Goal: Task Accomplishment & Management: Use online tool/utility

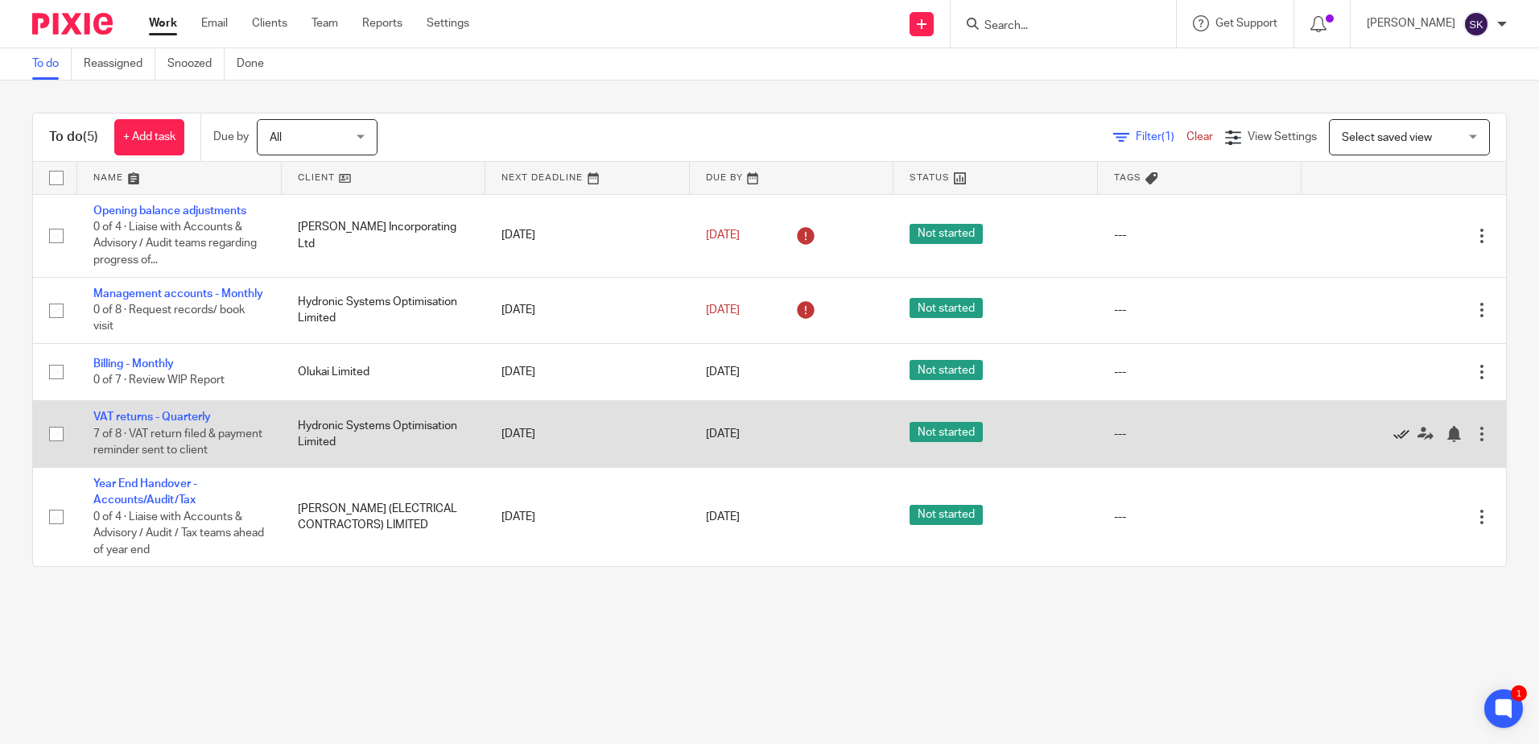
click at [1393, 442] on icon at bounding box center [1401, 434] width 16 height 16
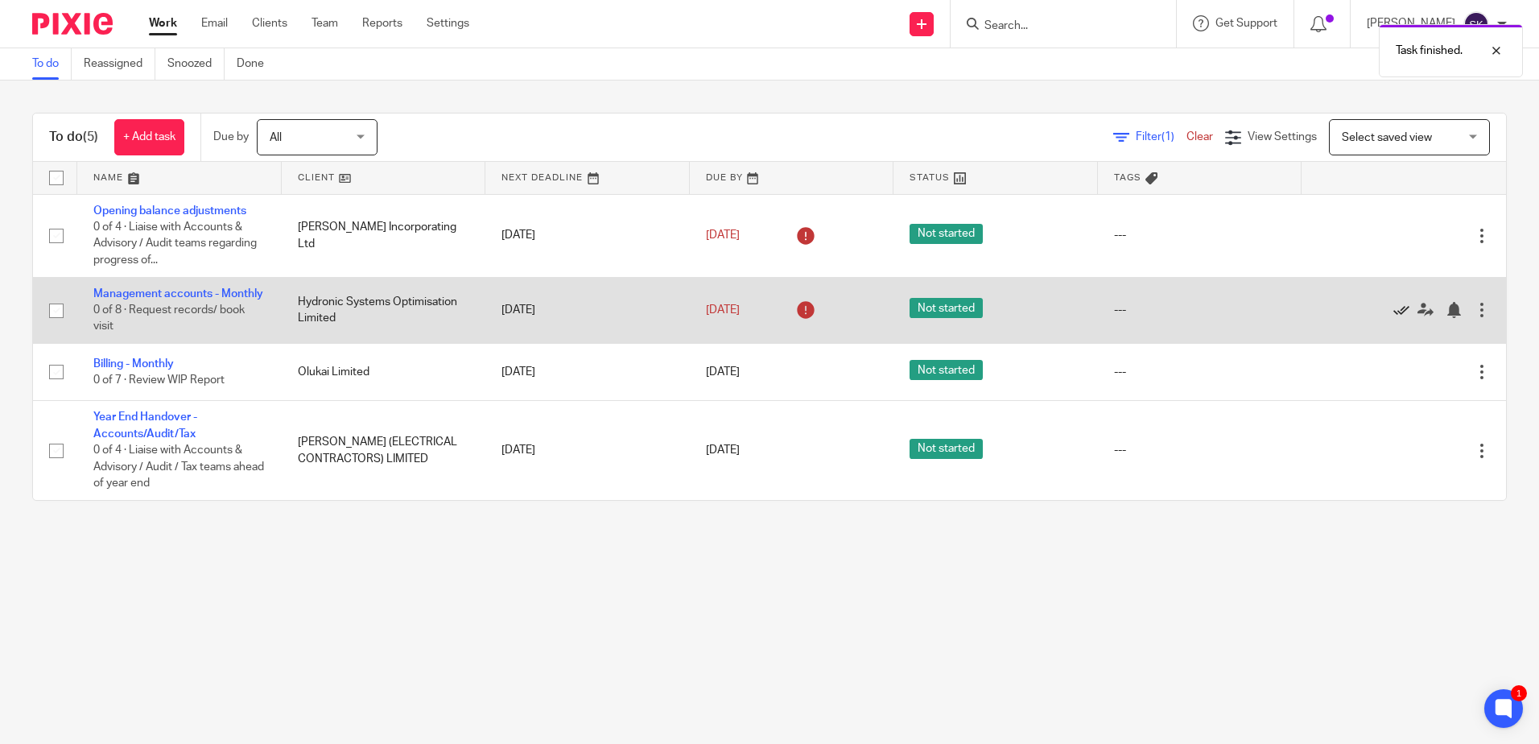
click at [1393, 317] on icon at bounding box center [1401, 310] width 16 height 16
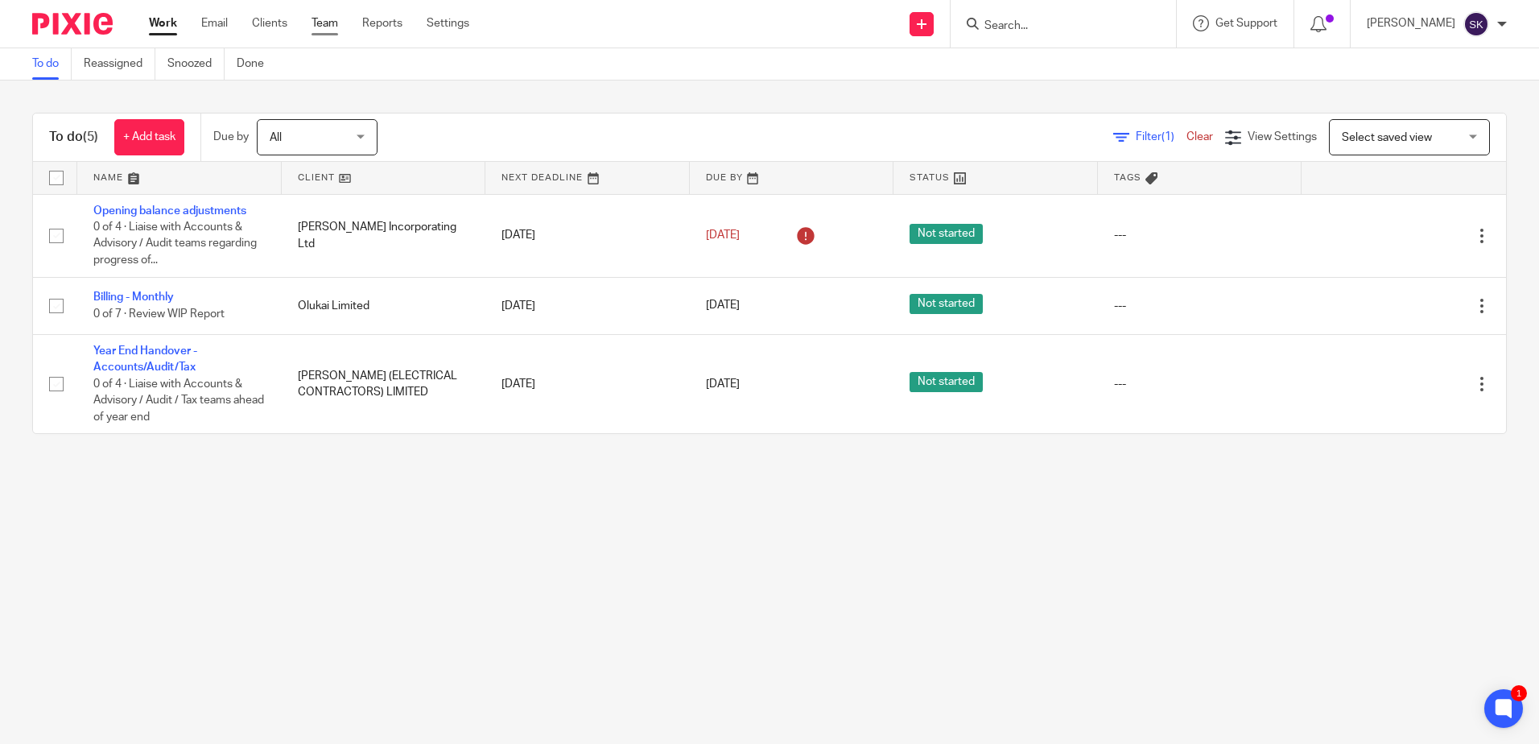
click at [328, 27] on link "Team" at bounding box center [324, 23] width 27 height 16
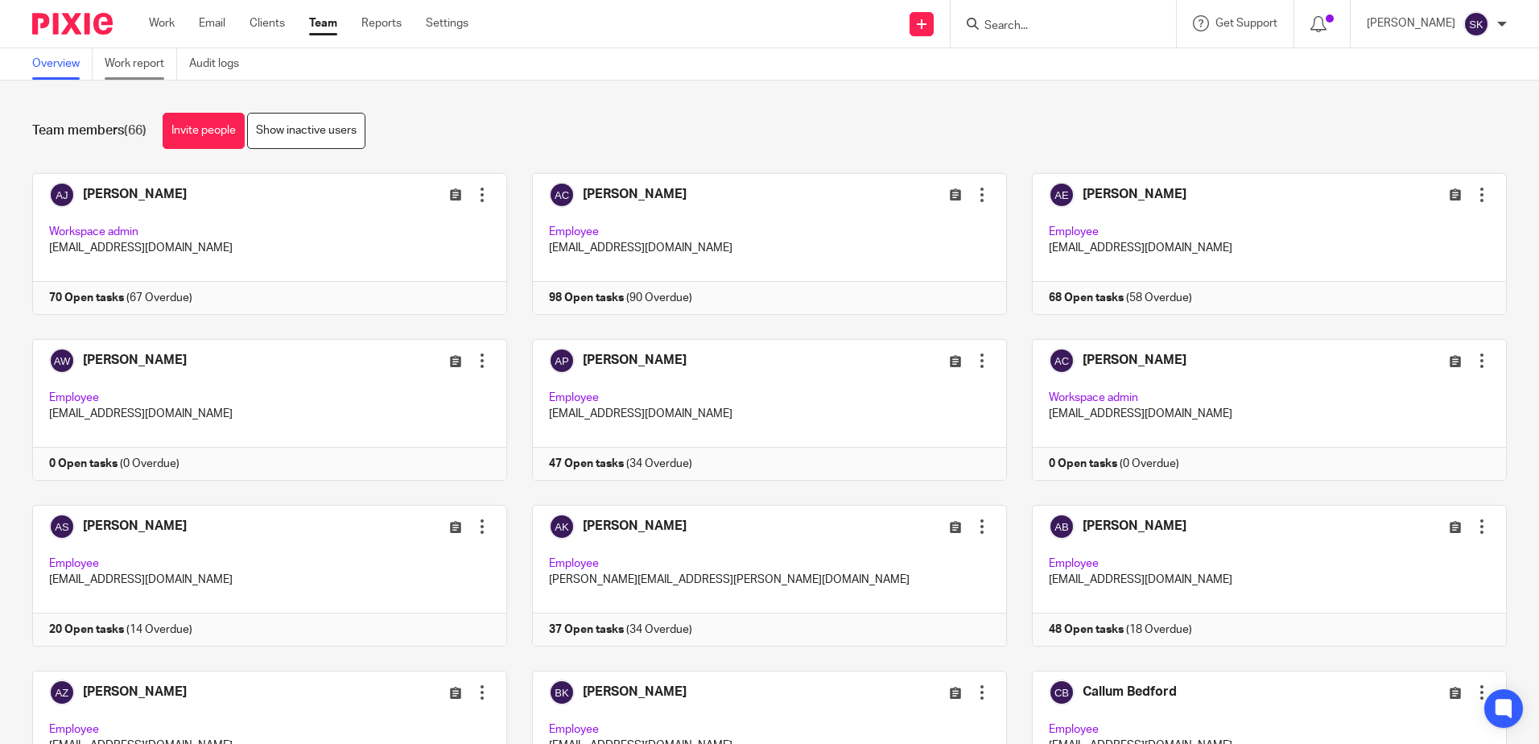
click at [139, 60] on link "Work report" at bounding box center [141, 63] width 72 height 31
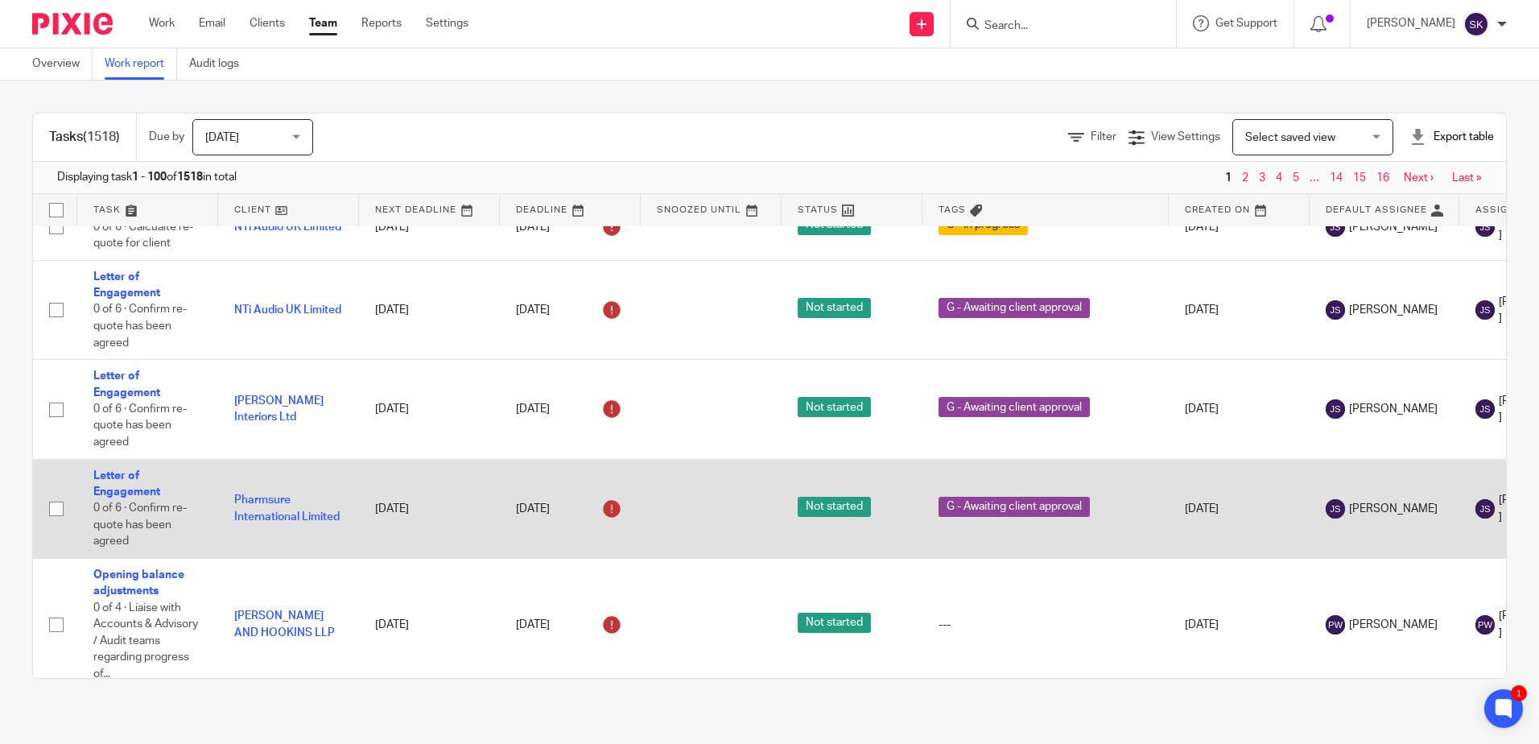
scroll to position [7163, 0]
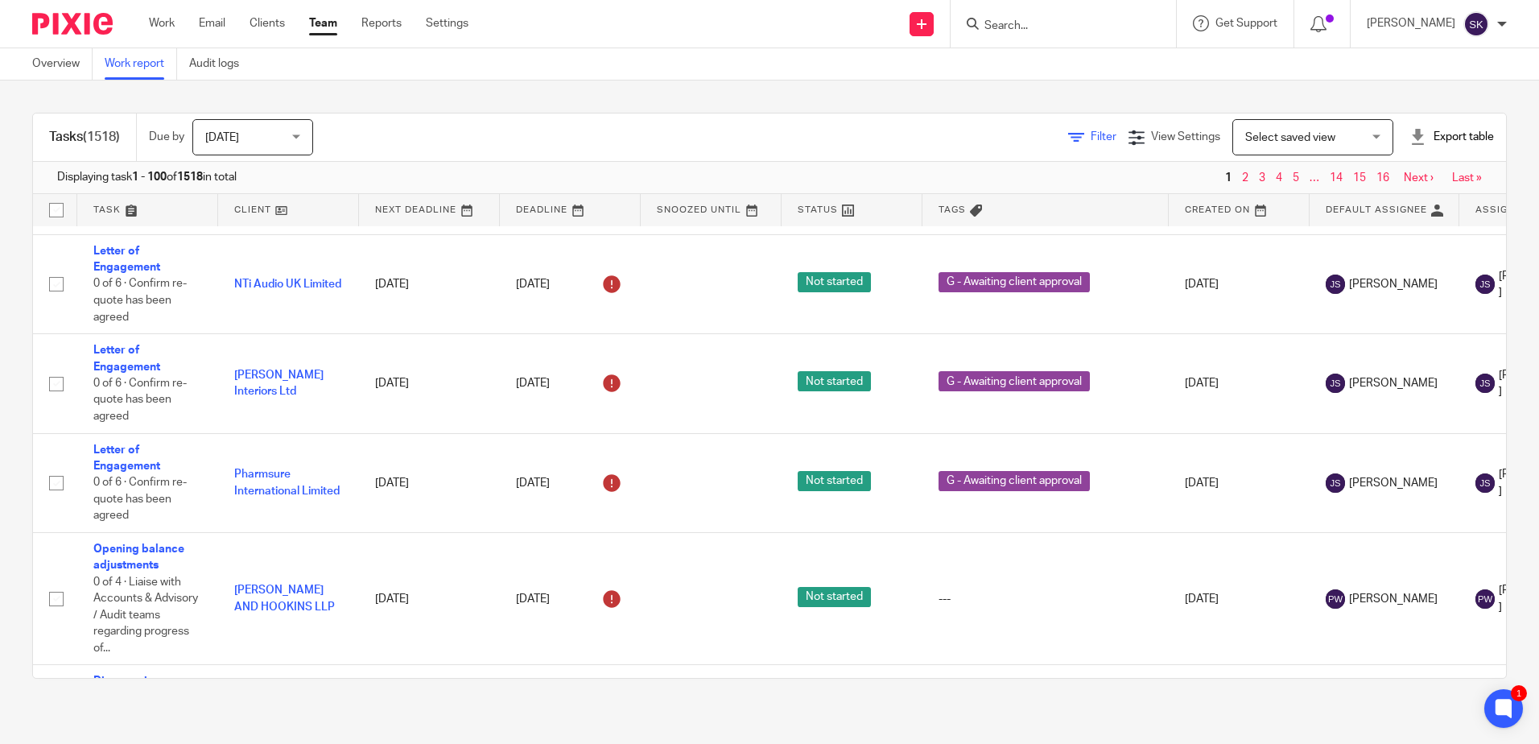
click at [1091, 142] on span "Filter" at bounding box center [1104, 136] width 26 height 11
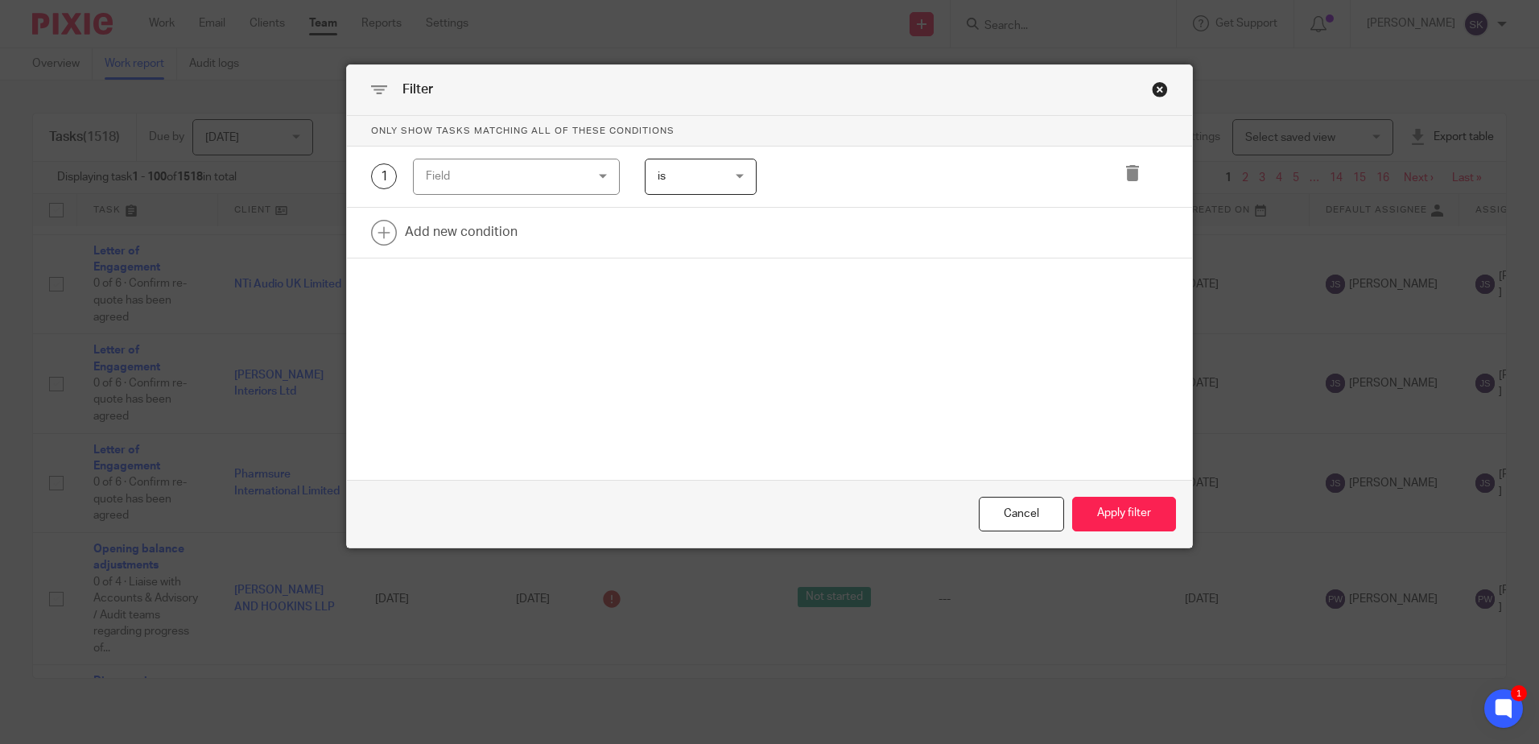
click at [518, 169] on div "Field" at bounding box center [503, 176] width 155 height 34
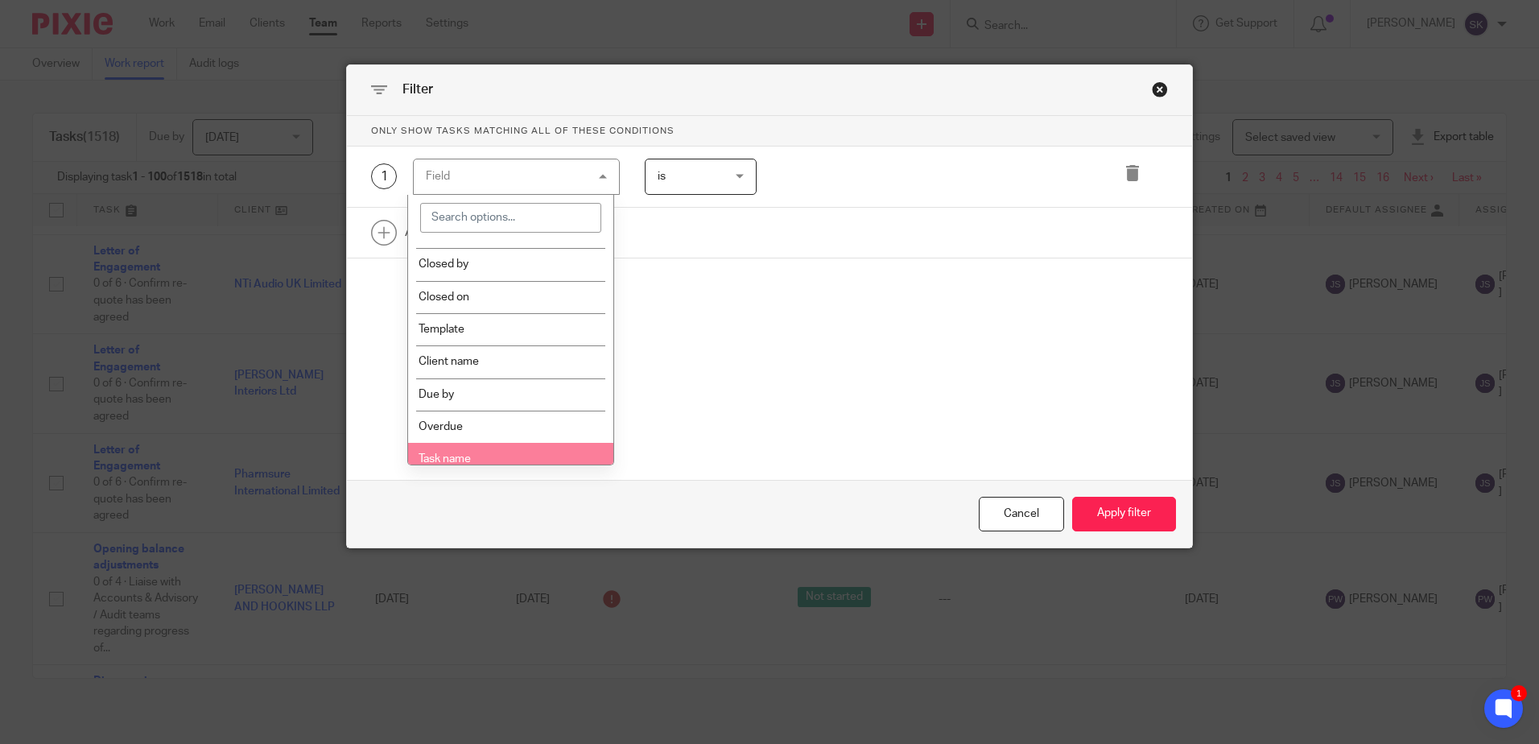
scroll to position [402, 0]
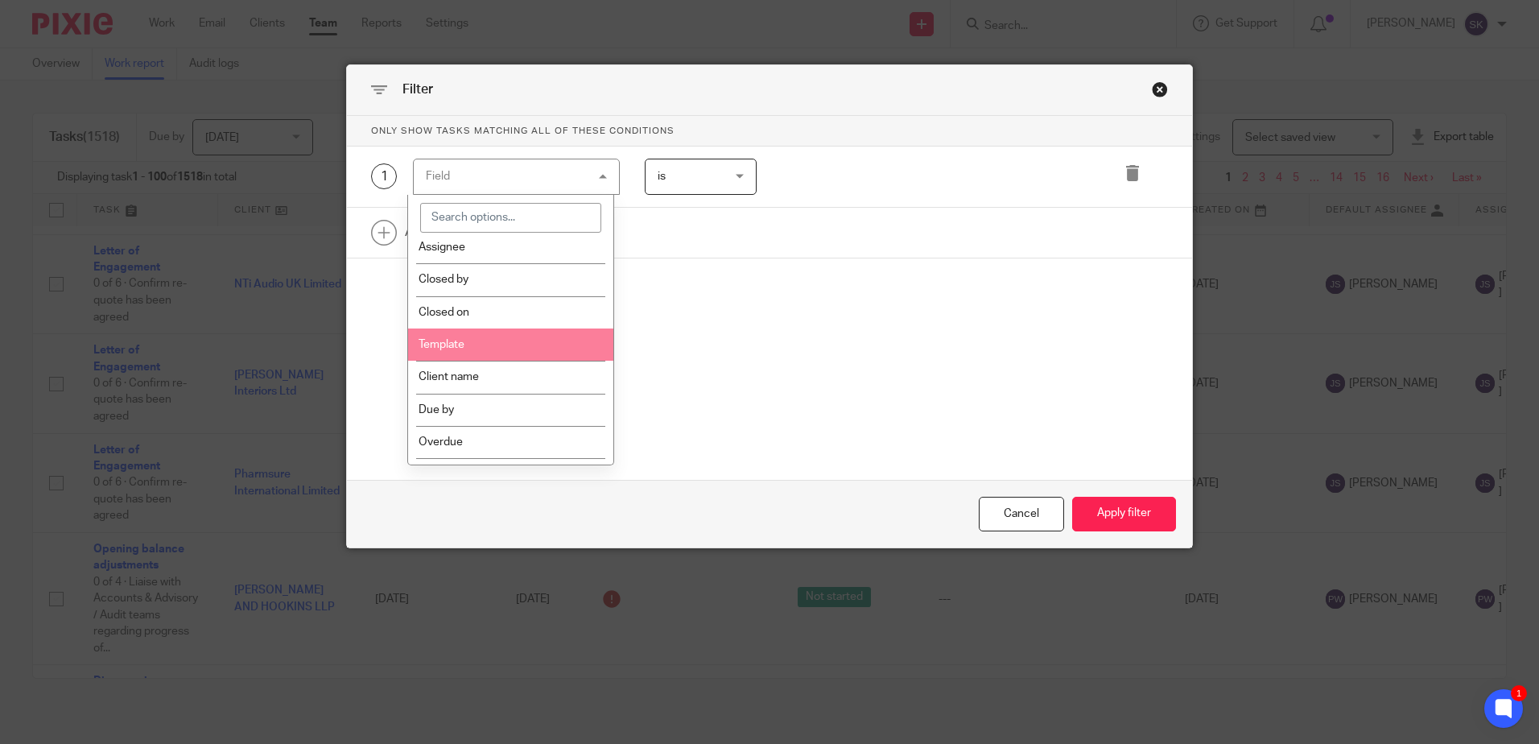
click at [451, 346] on li "Template" at bounding box center [510, 344] width 205 height 32
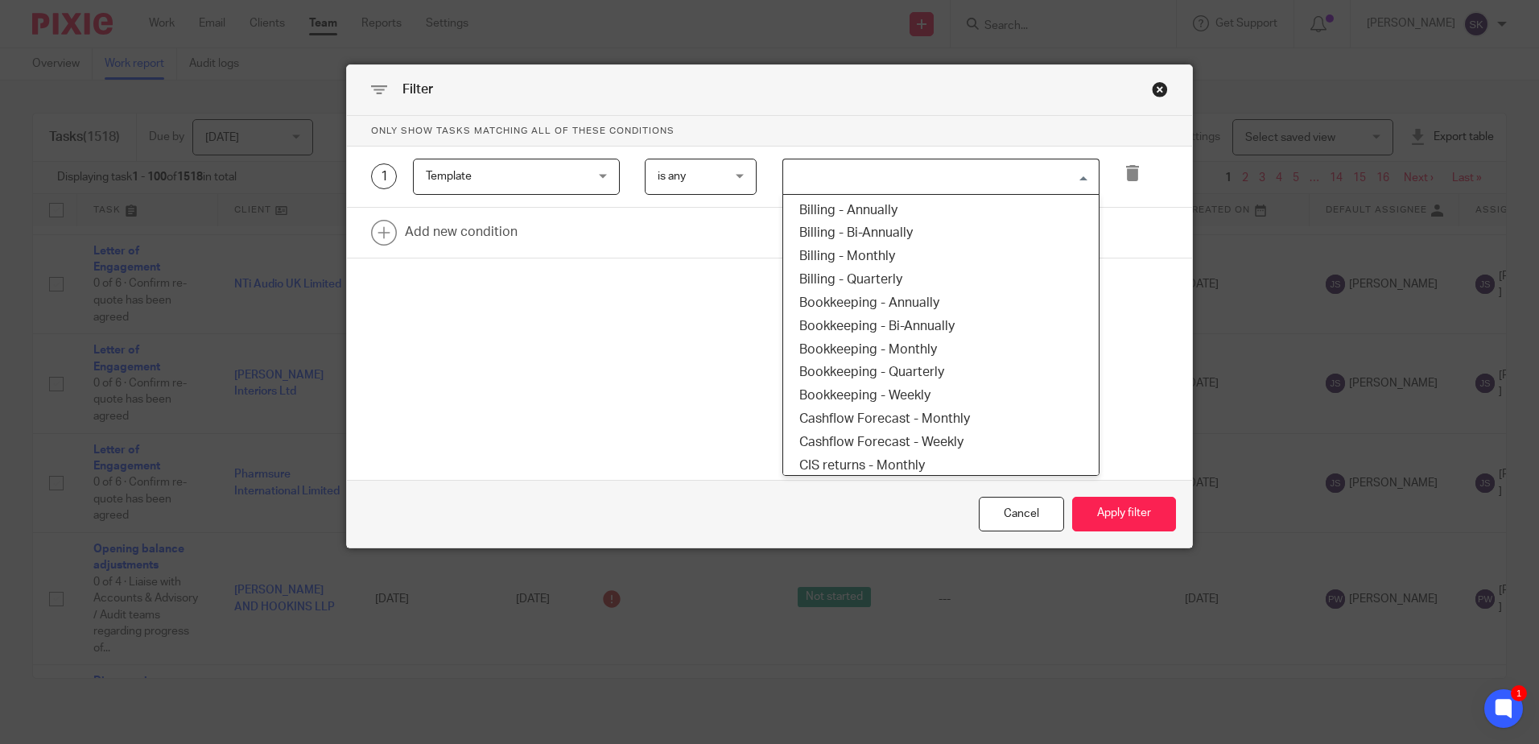
click at [804, 177] on input "Search for option" at bounding box center [937, 177] width 305 height 28
type input "vat"
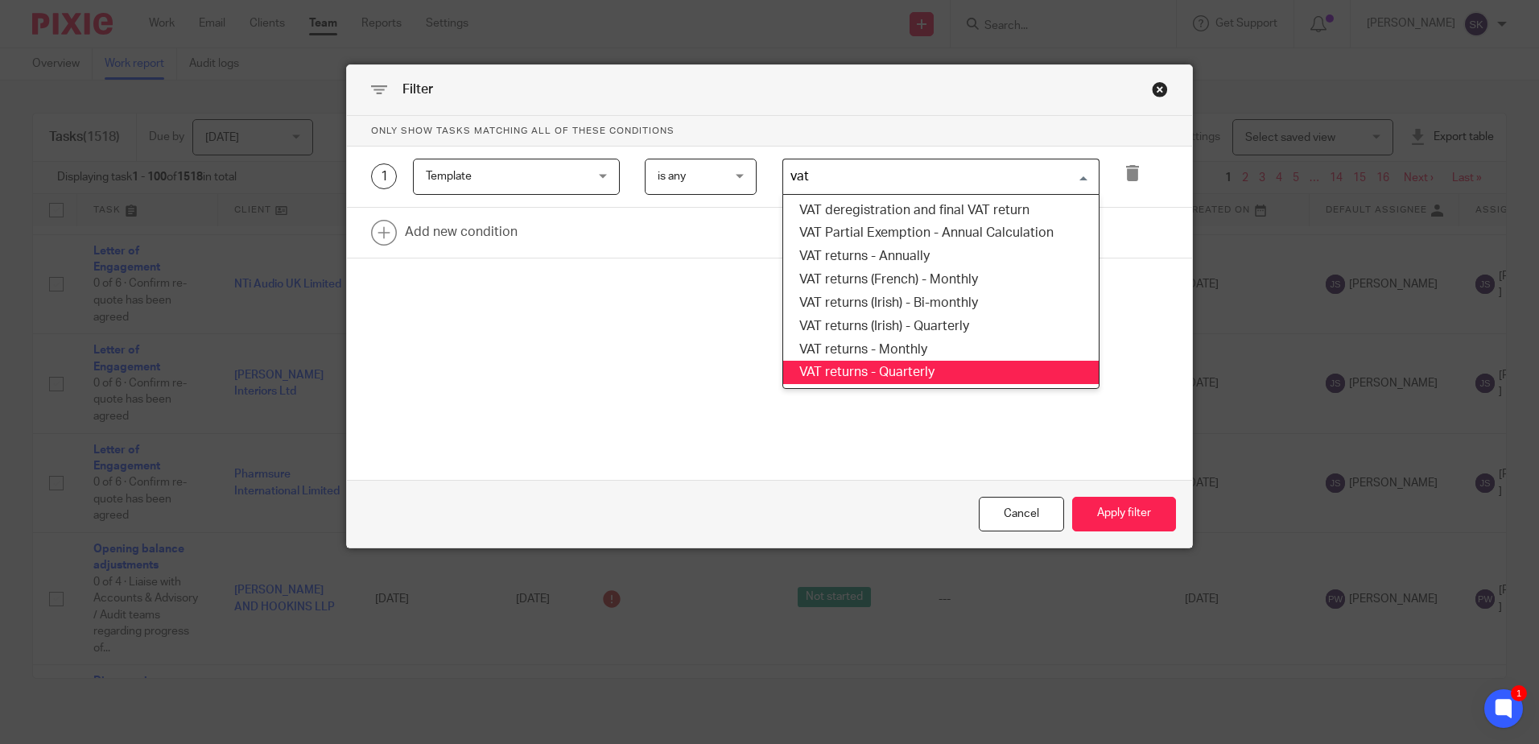
click at [918, 369] on li "VAT returns - Quarterly" at bounding box center [941, 372] width 316 height 23
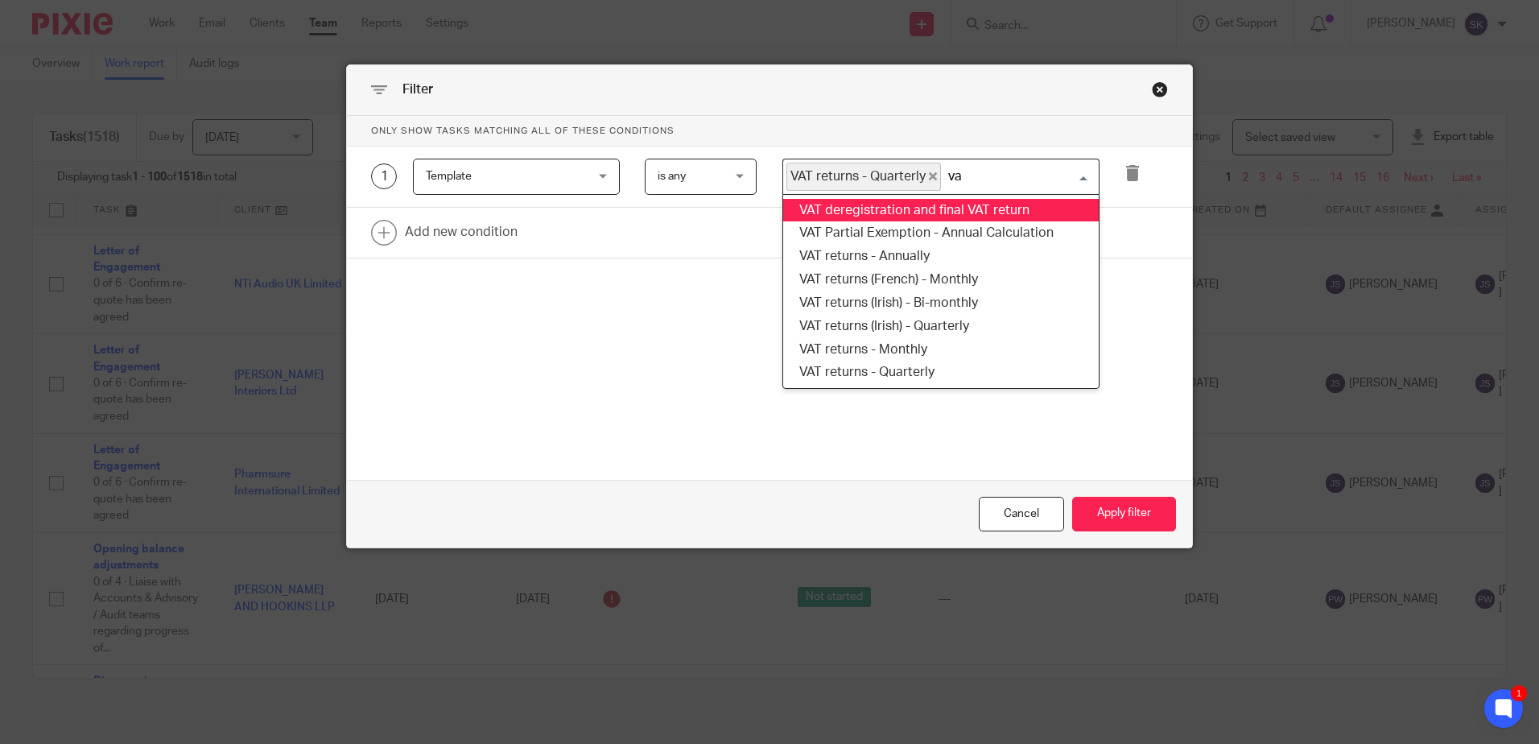
type input "vat"
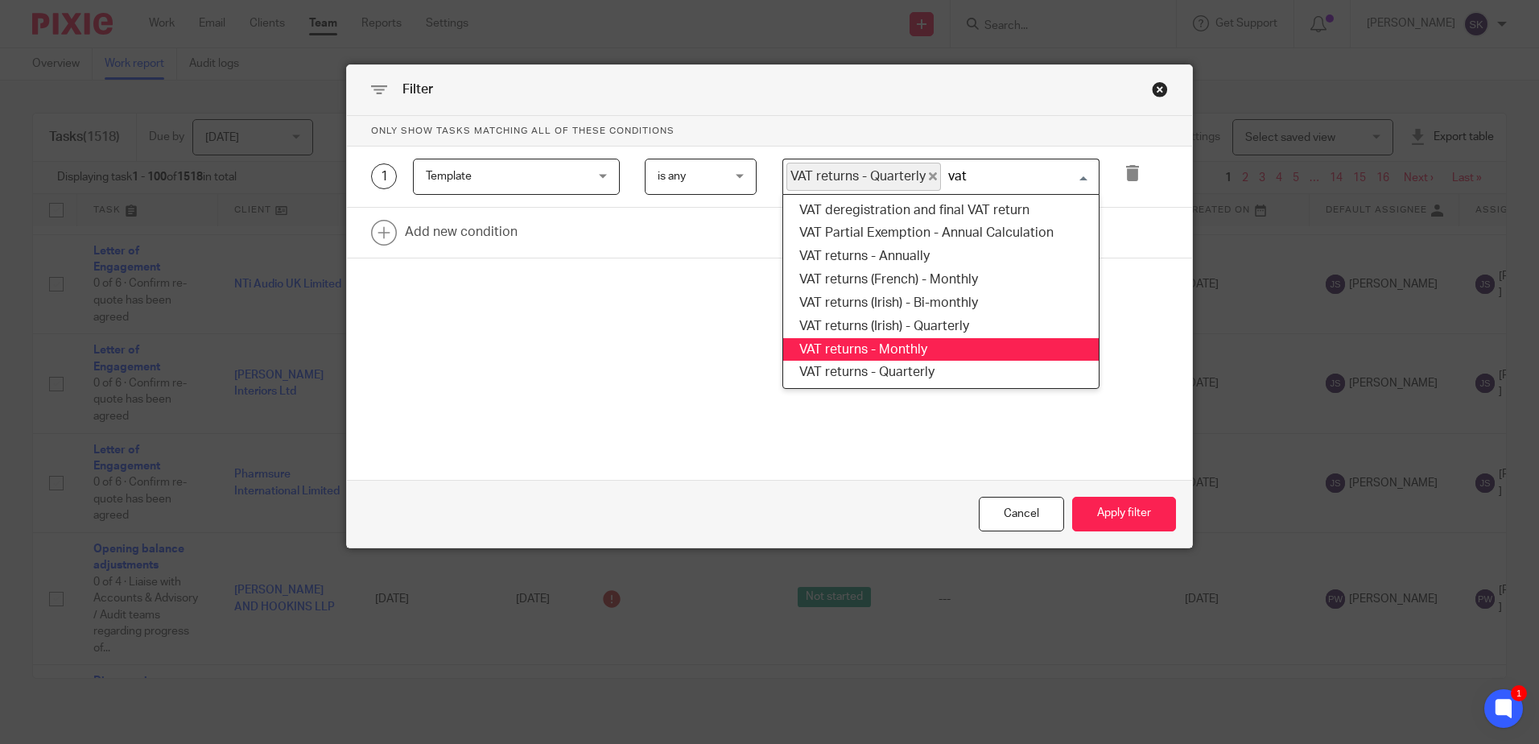
click at [907, 349] on li "VAT returns - Monthly" at bounding box center [941, 349] width 316 height 23
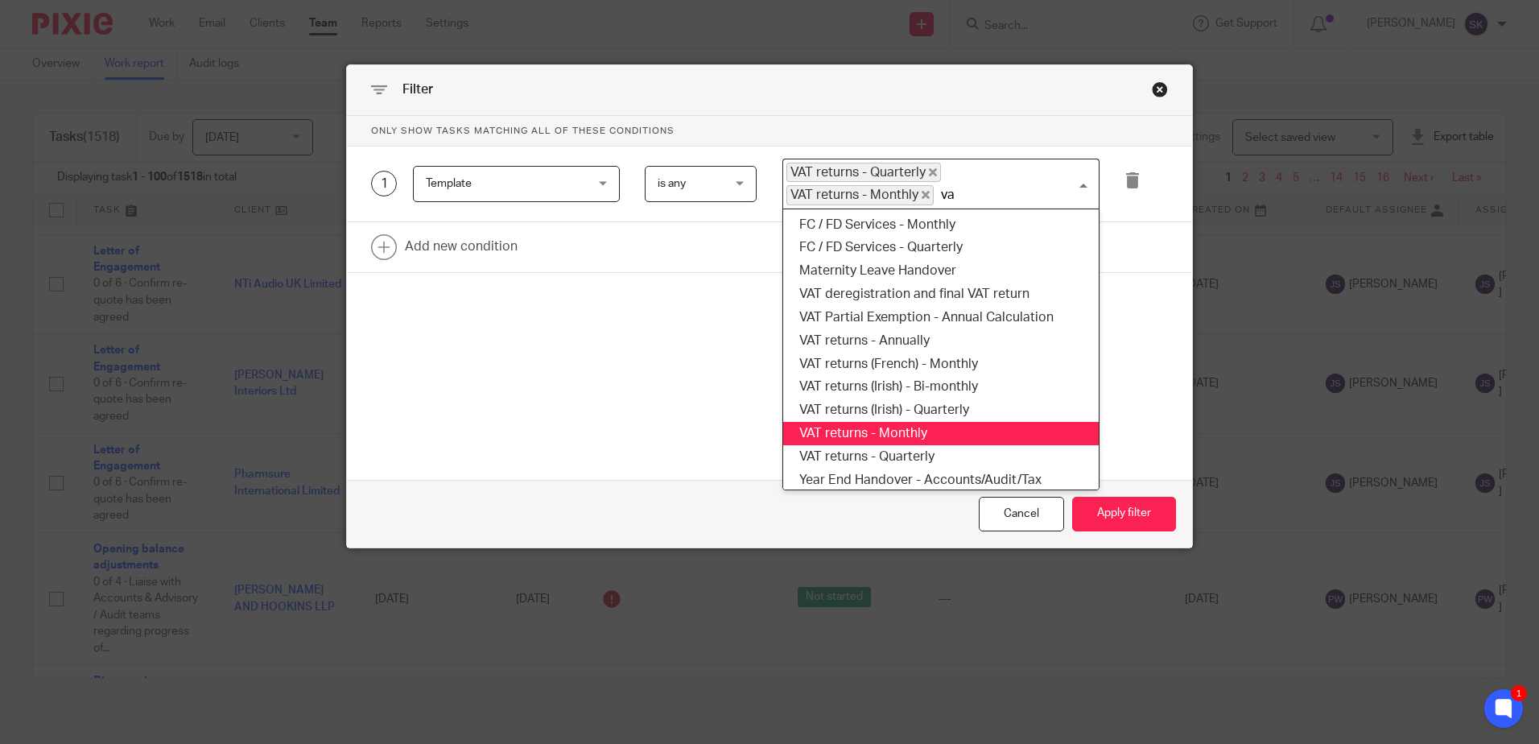
type input "vat"
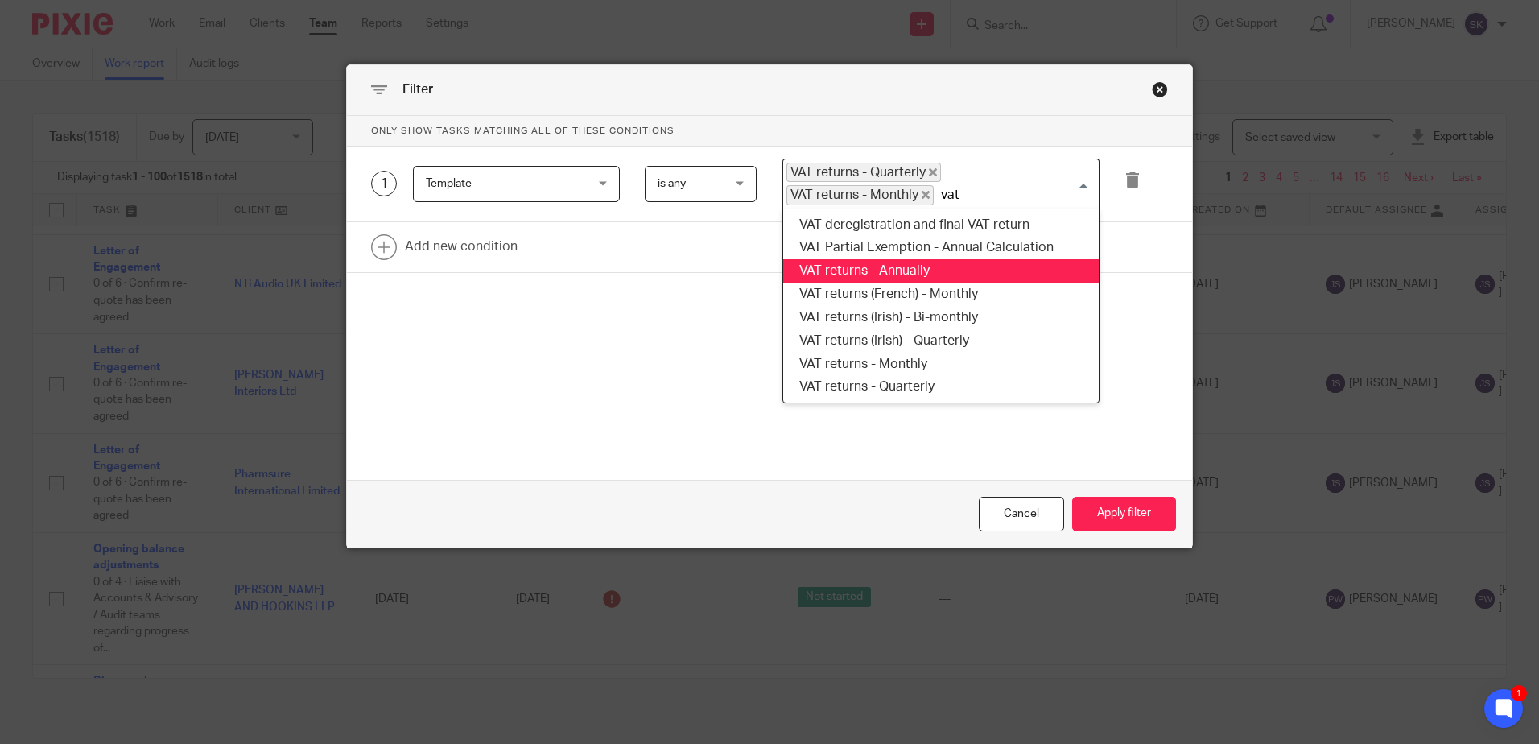
click at [853, 277] on li "VAT returns - Annually" at bounding box center [941, 270] width 316 height 23
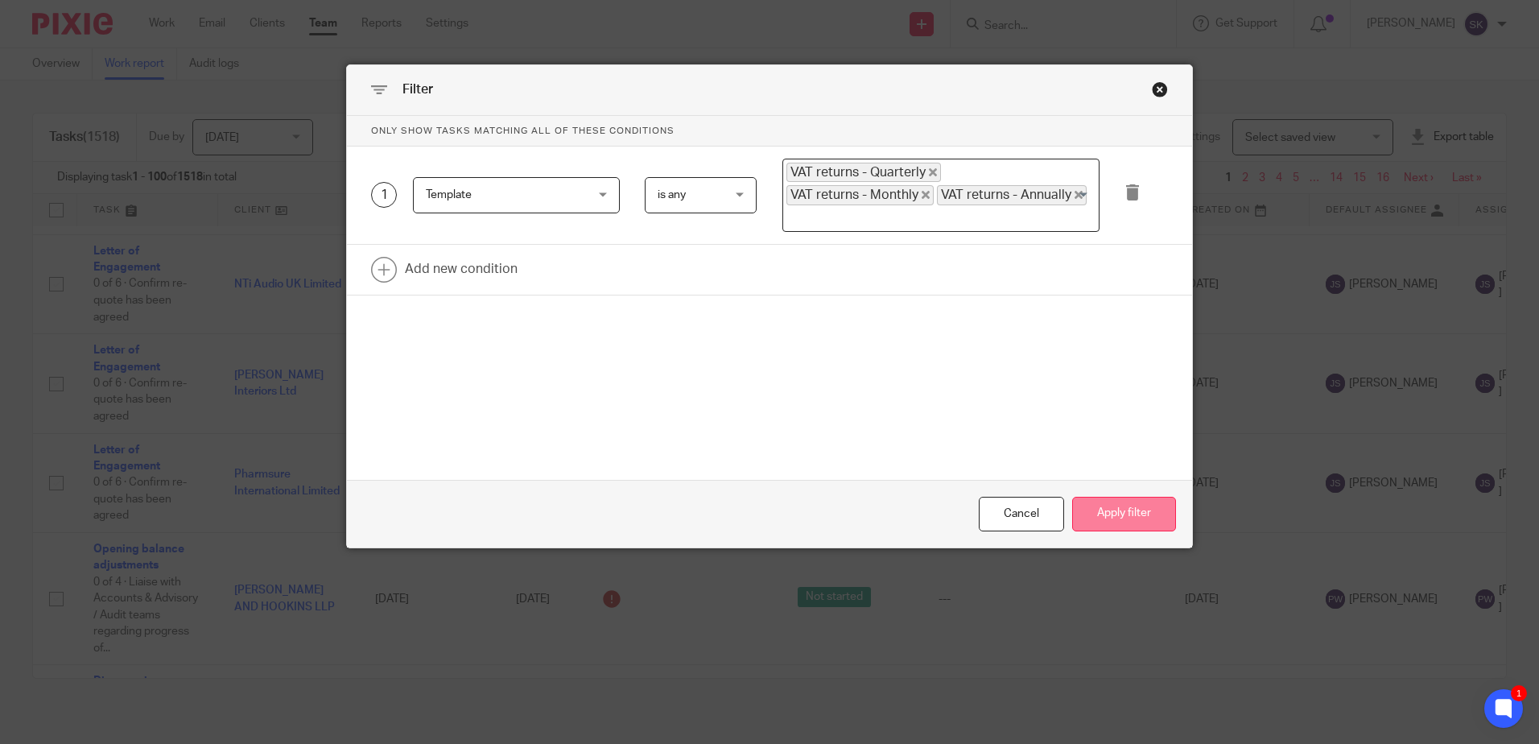
click at [1132, 518] on button "Apply filter" at bounding box center [1124, 514] width 104 height 35
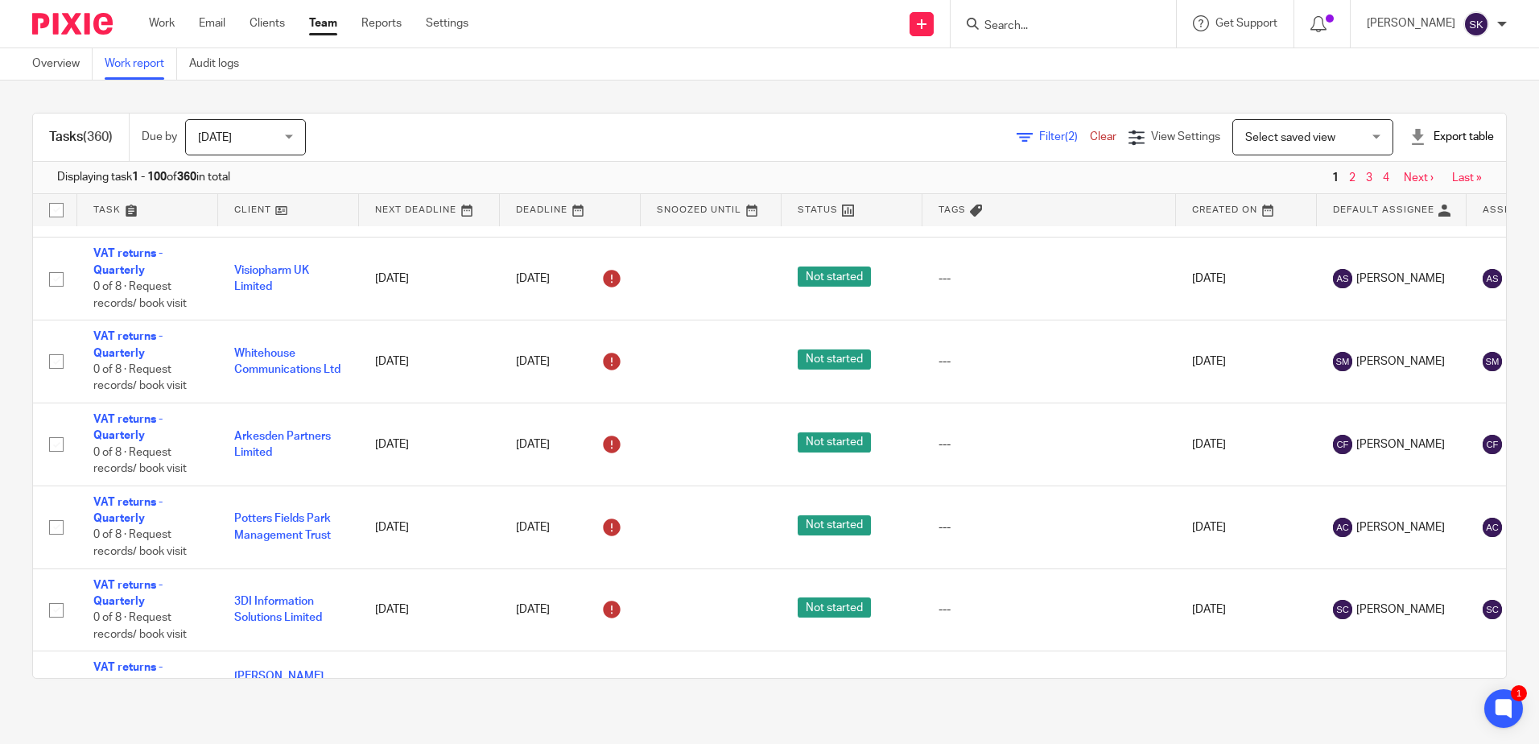
scroll to position [8878, 0]
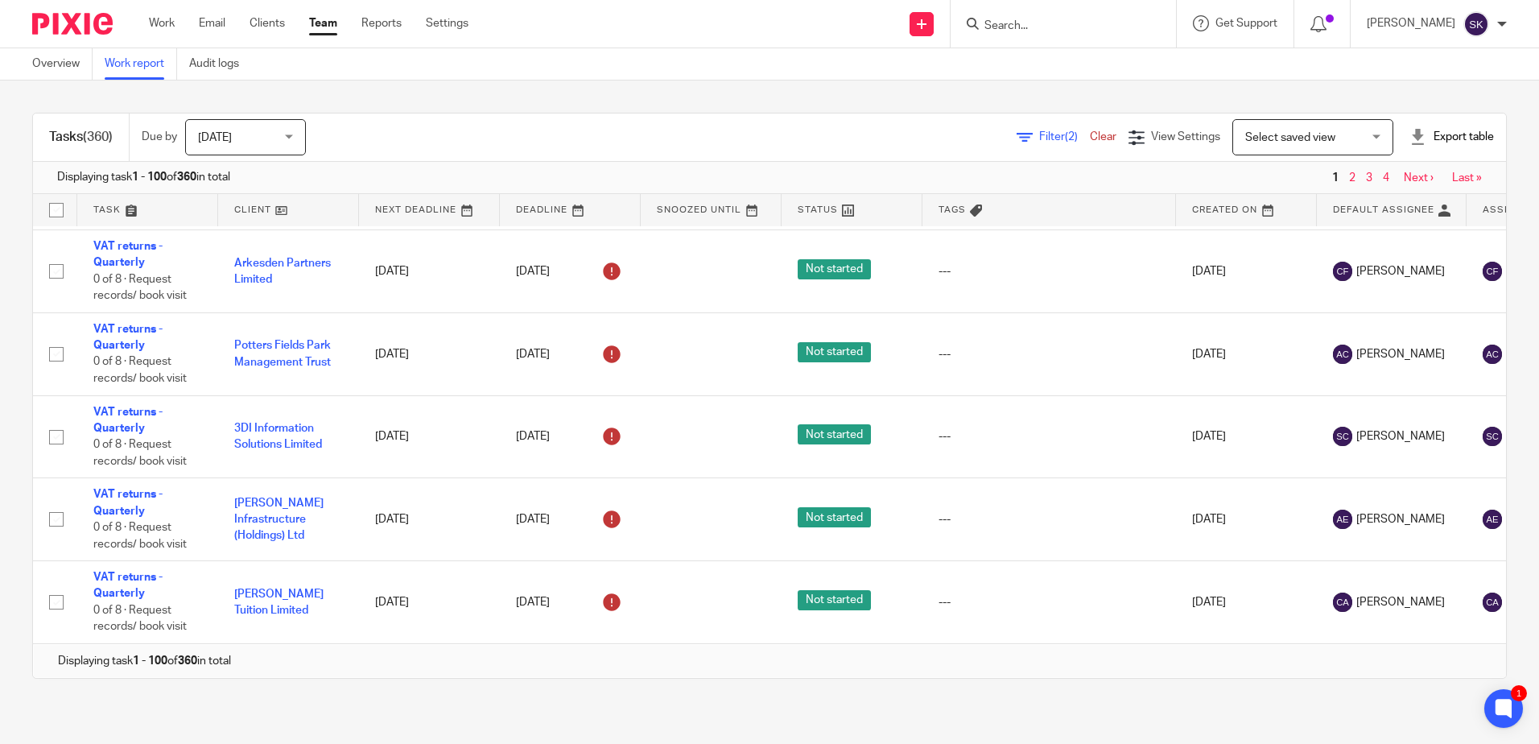
click at [1448, 136] on div "Export table" at bounding box center [1451, 137] width 85 height 16
click at [606, 71] on div "Overview Work report Audit logs" at bounding box center [769, 64] width 1539 height 32
drag, startPoint x: 1458, startPoint y: 167, endPoint x: 1451, endPoint y: 179, distance: 13.0
click at [1458, 167] on div "Displaying task 1 - 100 of 360 in total 1 2 3 4 Next › Last »" at bounding box center [769, 178] width 1473 height 32
click at [1452, 180] on link "Last »" at bounding box center [1467, 177] width 30 height 11
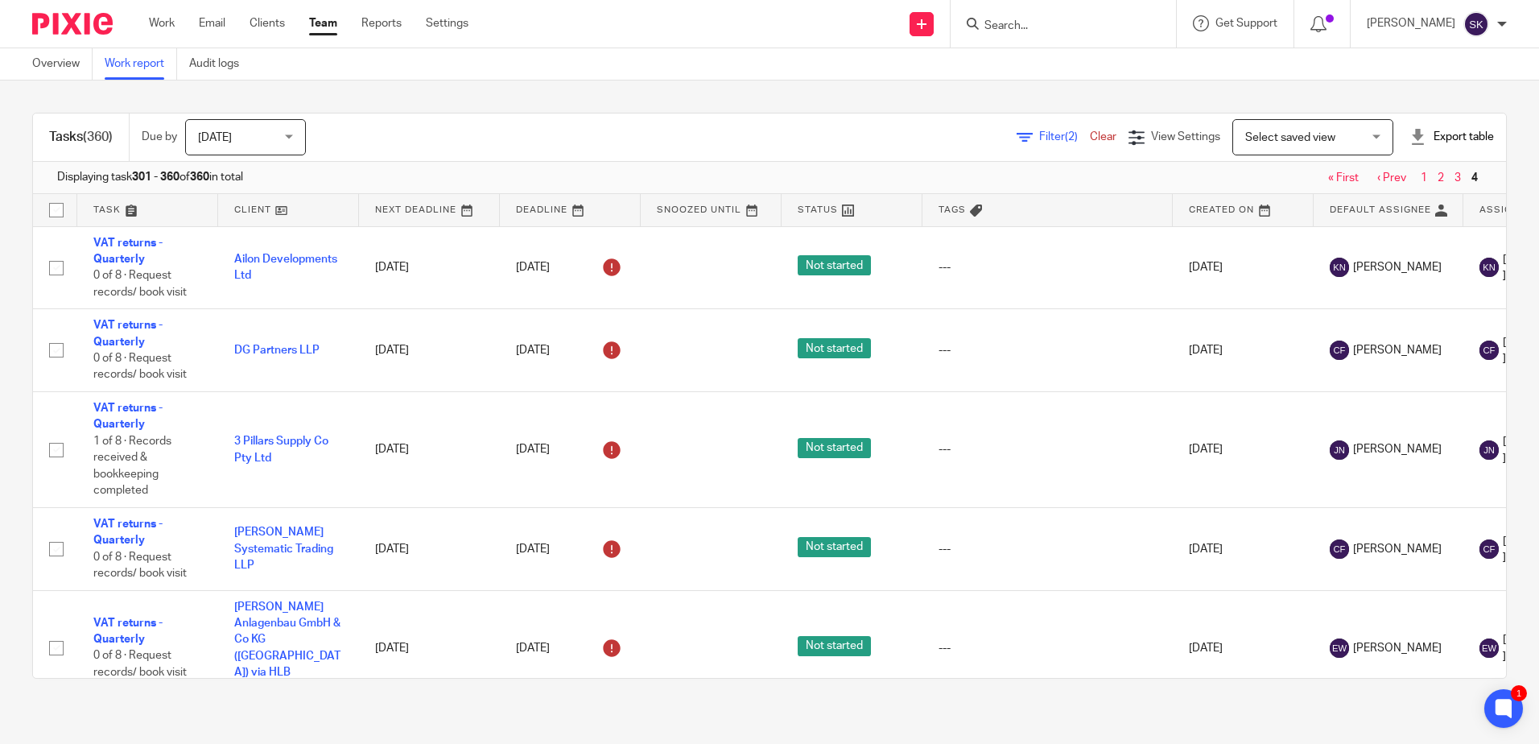
click at [1039, 133] on span "Filter (2)" at bounding box center [1064, 136] width 51 height 11
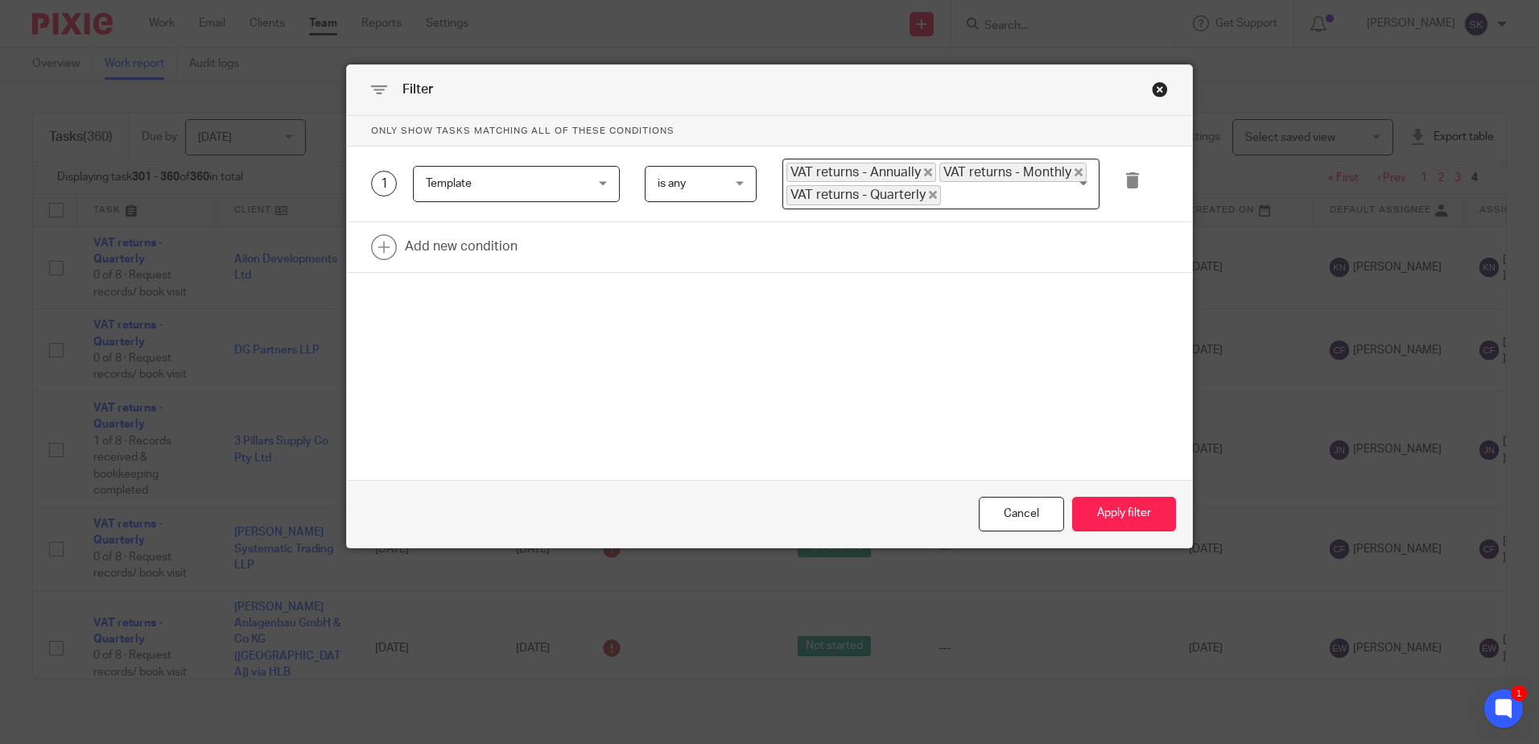
click at [430, 179] on span "Template" at bounding box center [449, 183] width 46 height 11
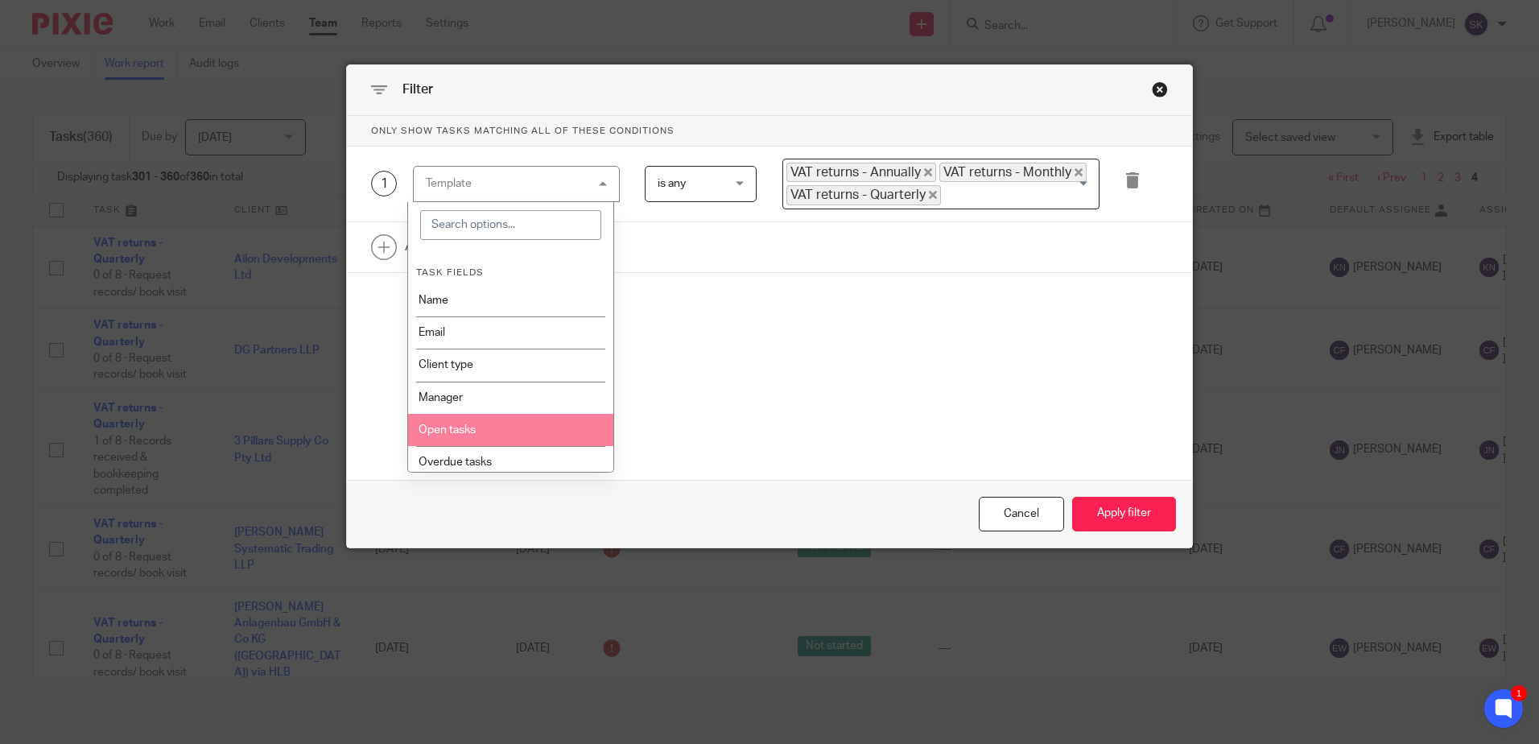
click at [478, 436] on li "Open tasks" at bounding box center [510, 430] width 205 height 32
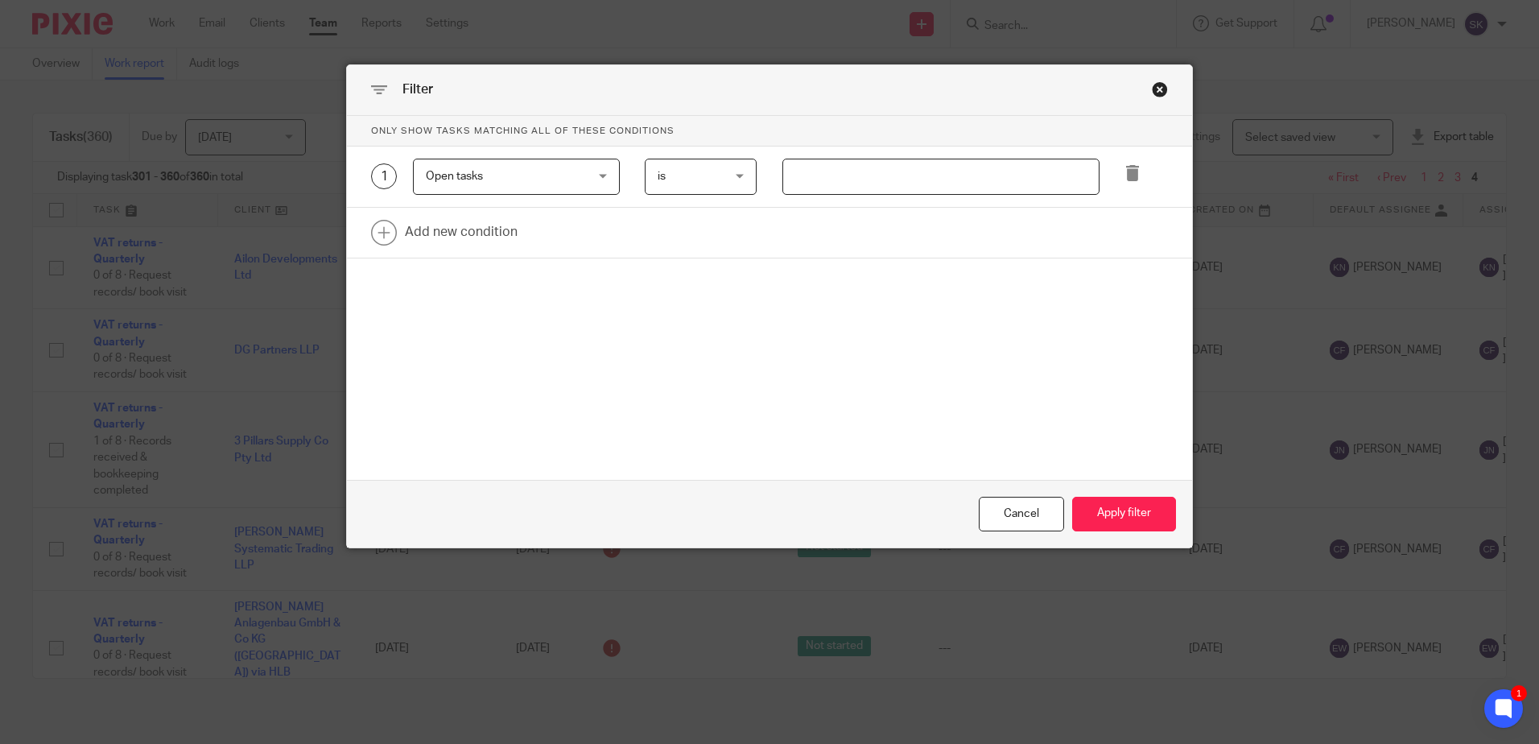
click at [829, 176] on input "number" at bounding box center [940, 177] width 317 height 36
click at [831, 182] on input "number" at bounding box center [940, 177] width 317 height 36
click at [658, 176] on span "is" at bounding box center [662, 176] width 8 height 11
click at [848, 176] on input "number" at bounding box center [940, 177] width 317 height 36
click at [682, 291] on div "Only show tasks matching all of these conditions 1 Open tasks Open tasks Task f…" at bounding box center [769, 243] width 845 height 254
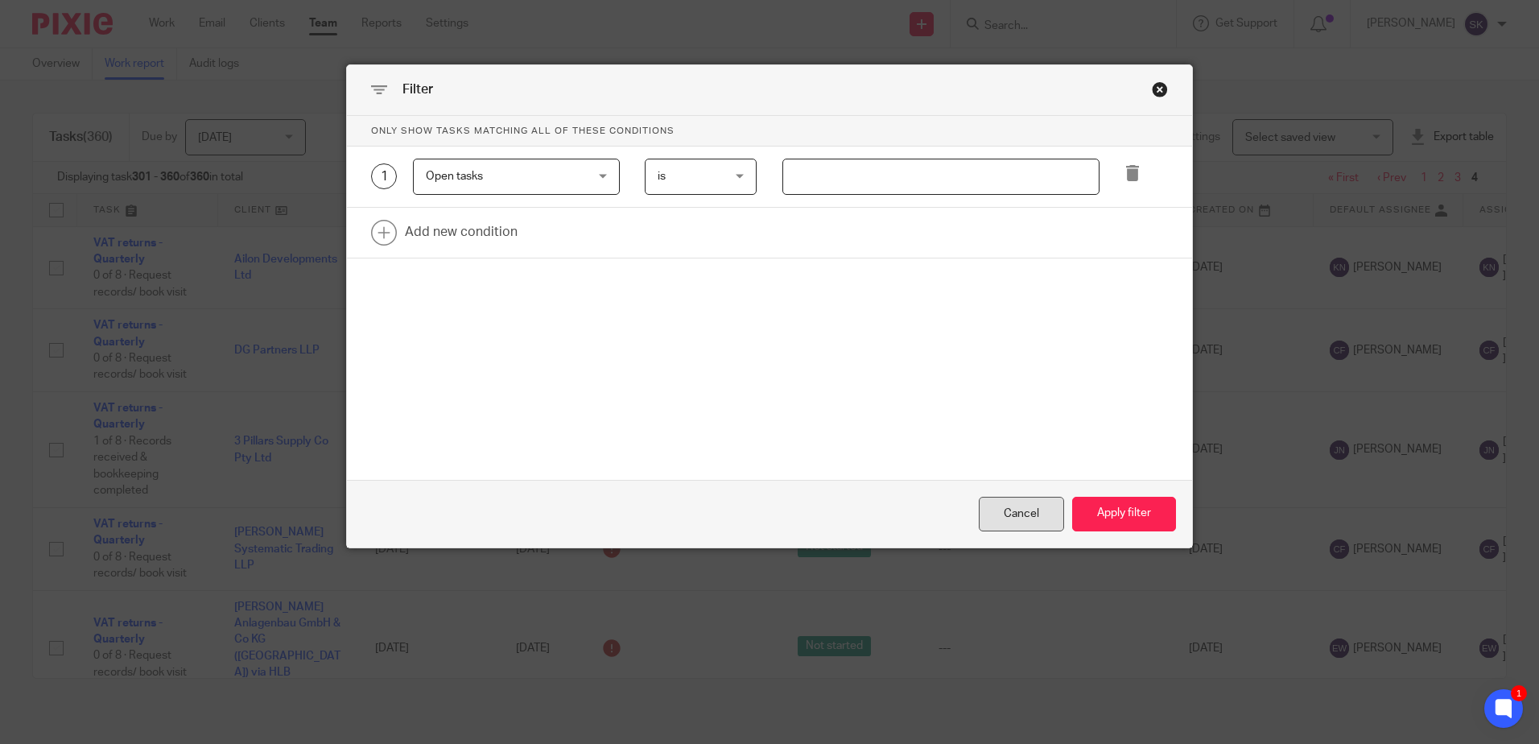
click at [1014, 515] on div "Cancel" at bounding box center [1021, 514] width 85 height 35
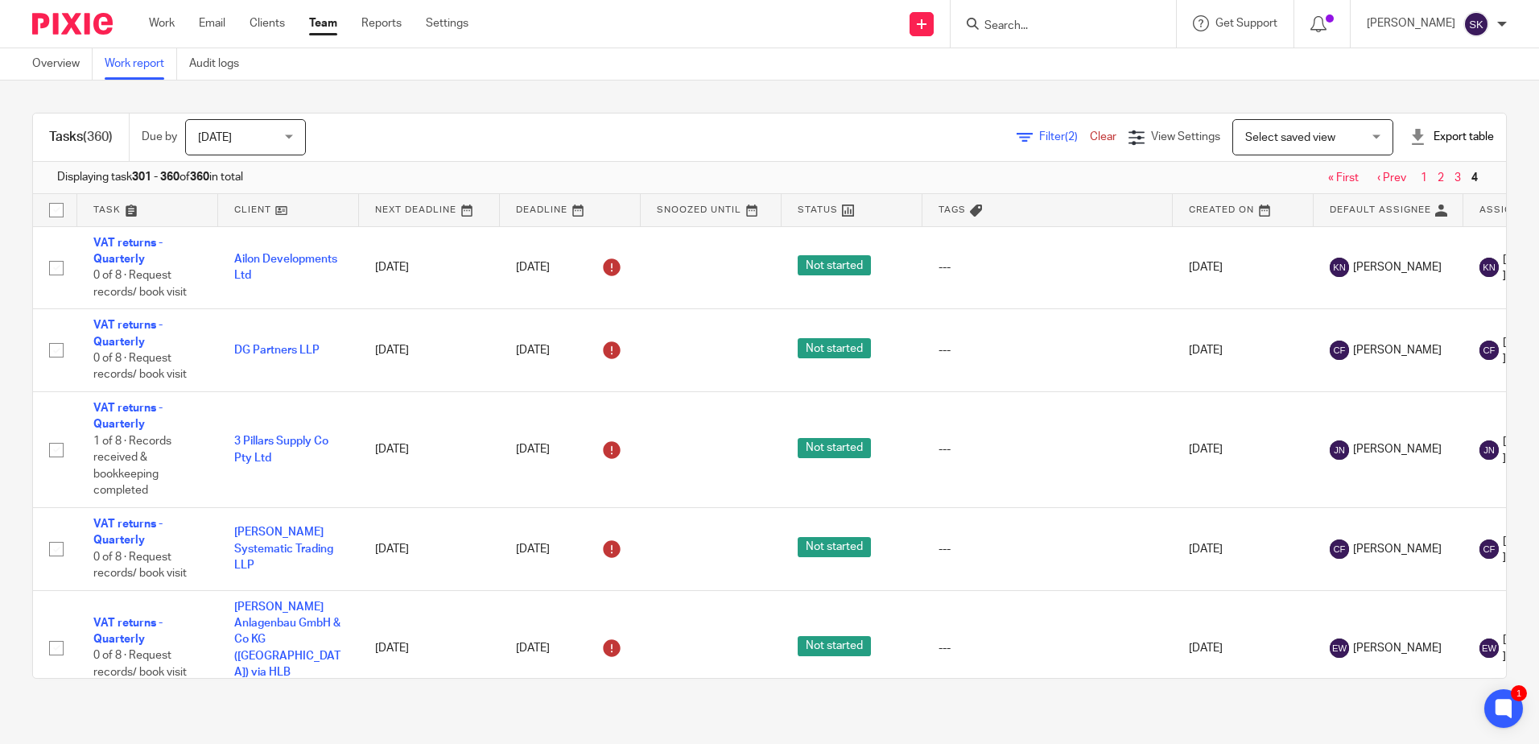
click at [1433, 142] on div "Export table" at bounding box center [1451, 137] width 85 height 16
click at [1404, 199] on link "Excel spreadsheet" at bounding box center [1411, 196] width 93 height 11
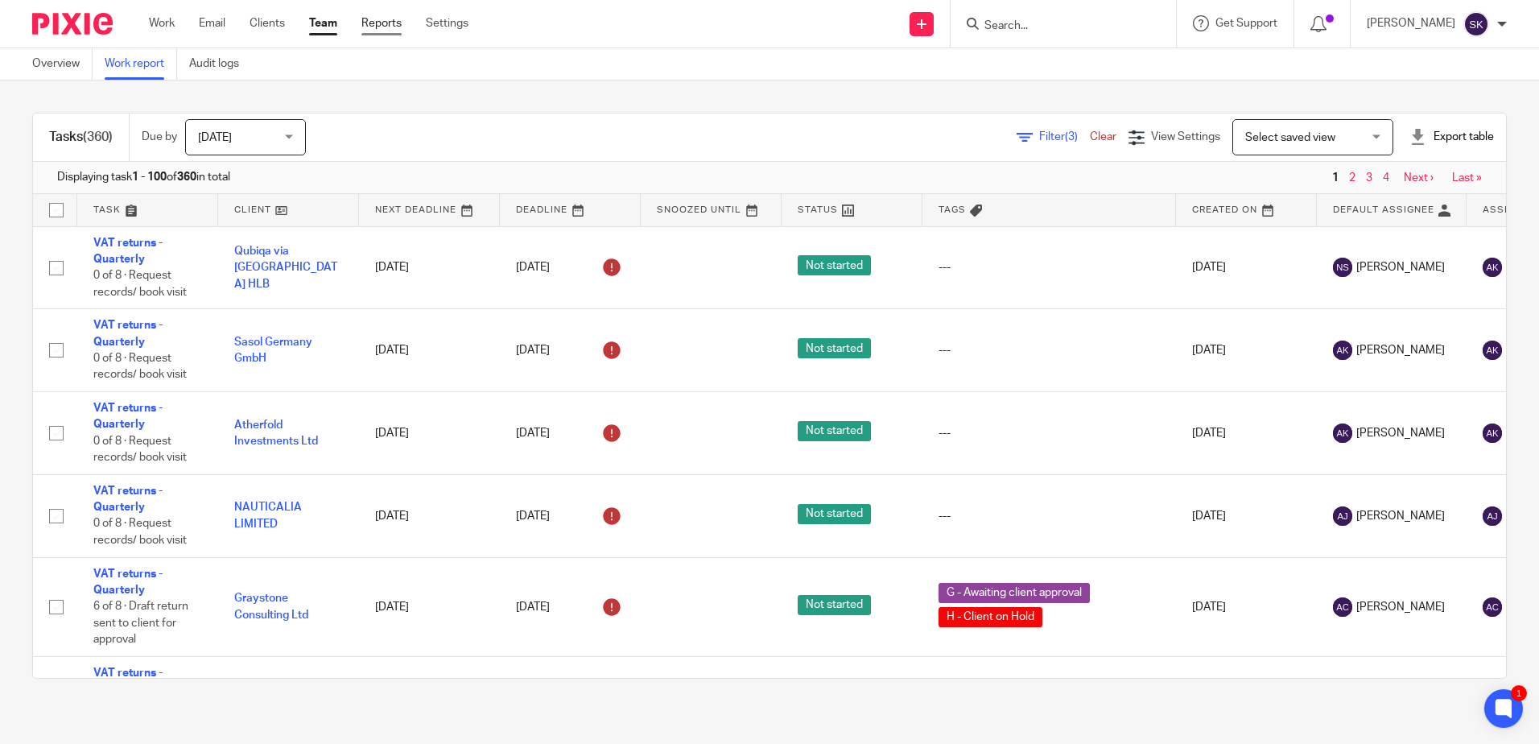
click at [386, 31] on link "Reports" at bounding box center [381, 23] width 40 height 16
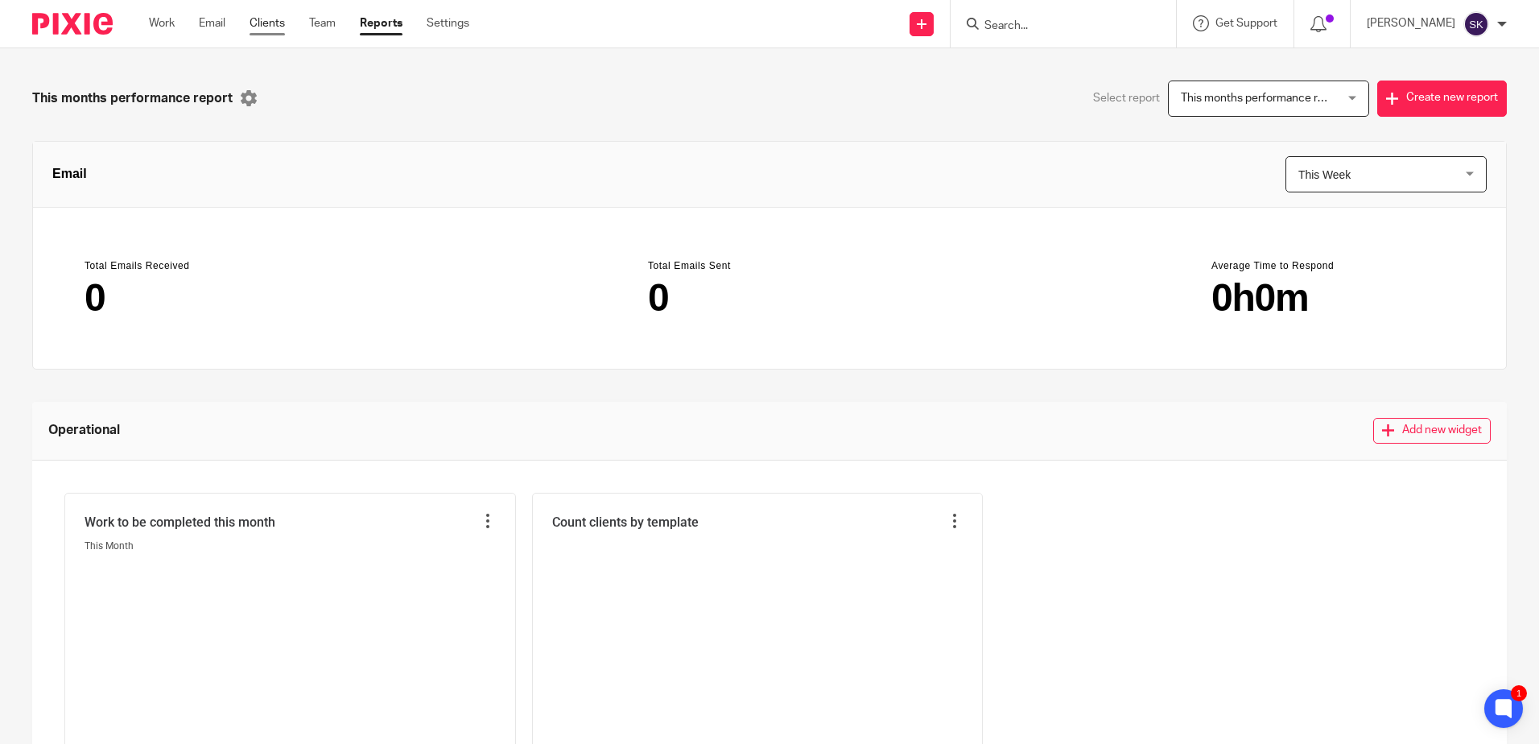
click at [284, 26] on link "Clients" at bounding box center [267, 23] width 35 height 16
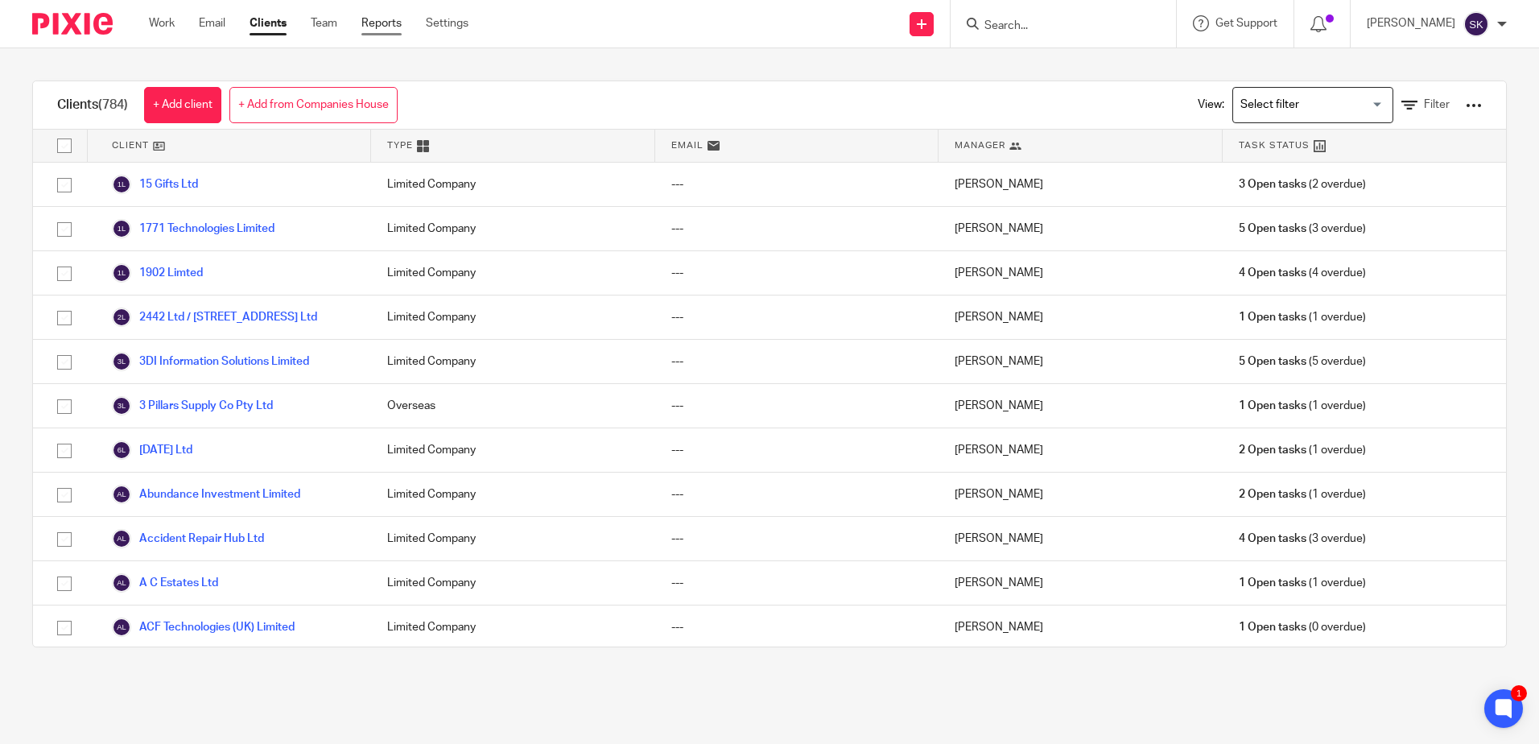
click at [388, 27] on link "Reports" at bounding box center [381, 23] width 40 height 16
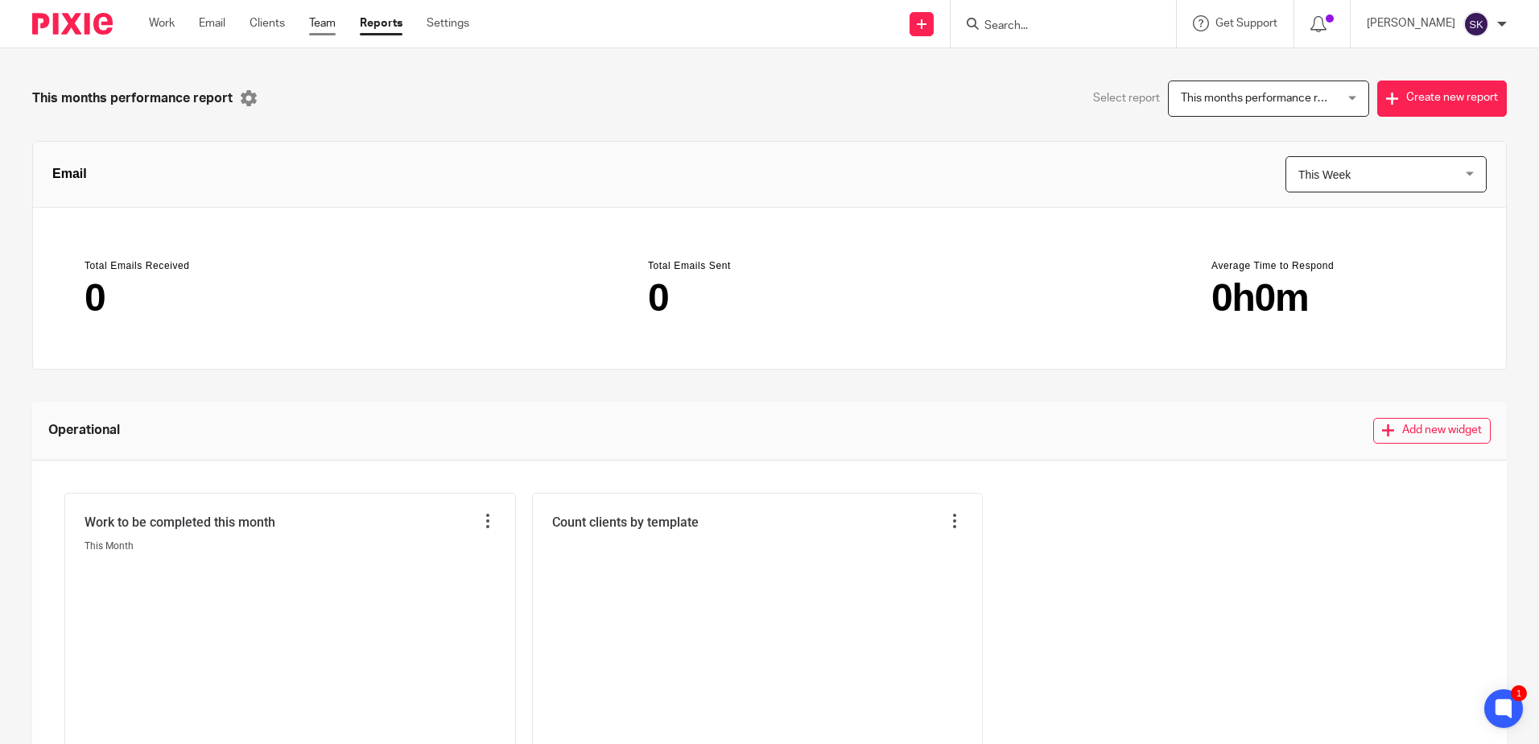
click at [330, 23] on link "Team" at bounding box center [322, 23] width 27 height 16
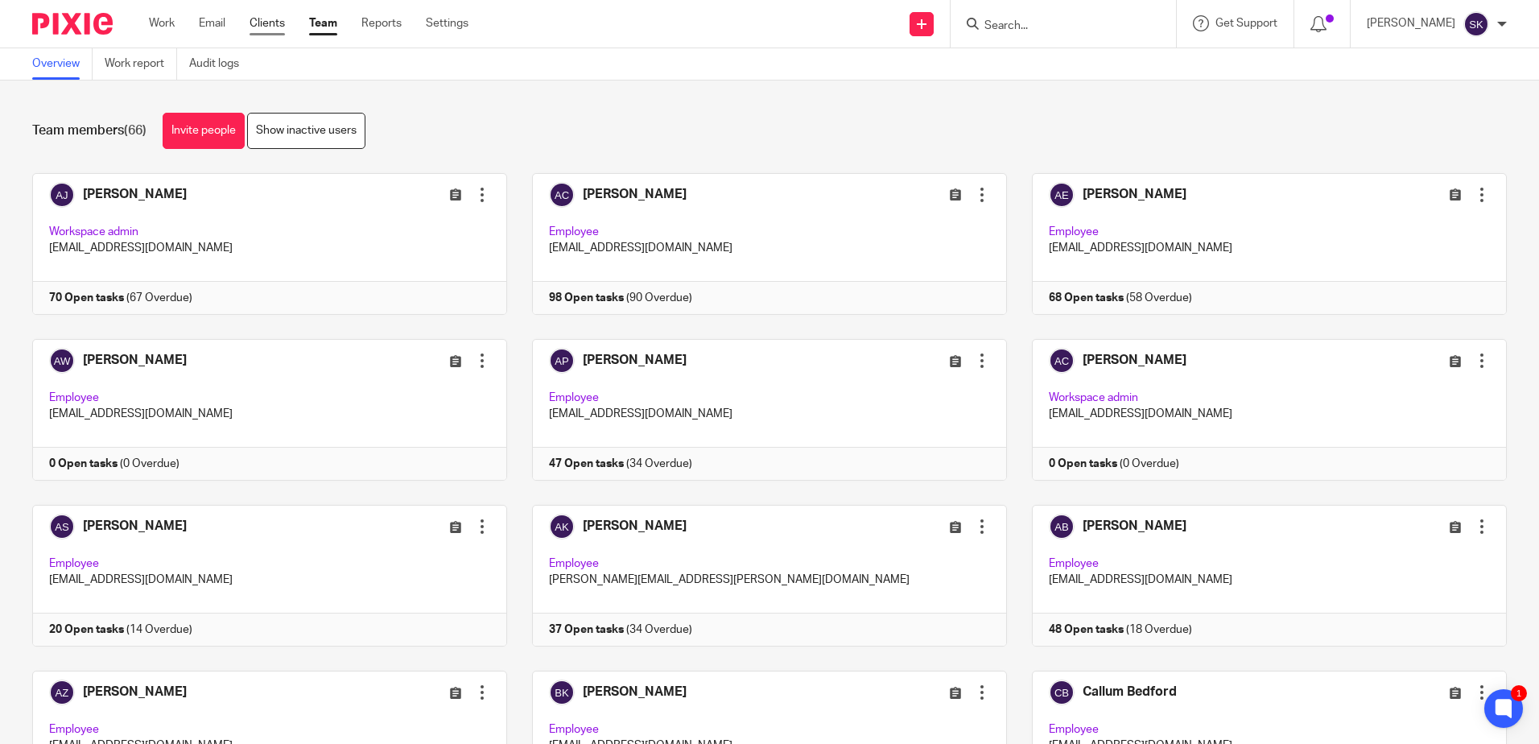
click at [262, 31] on link "Clients" at bounding box center [267, 23] width 35 height 16
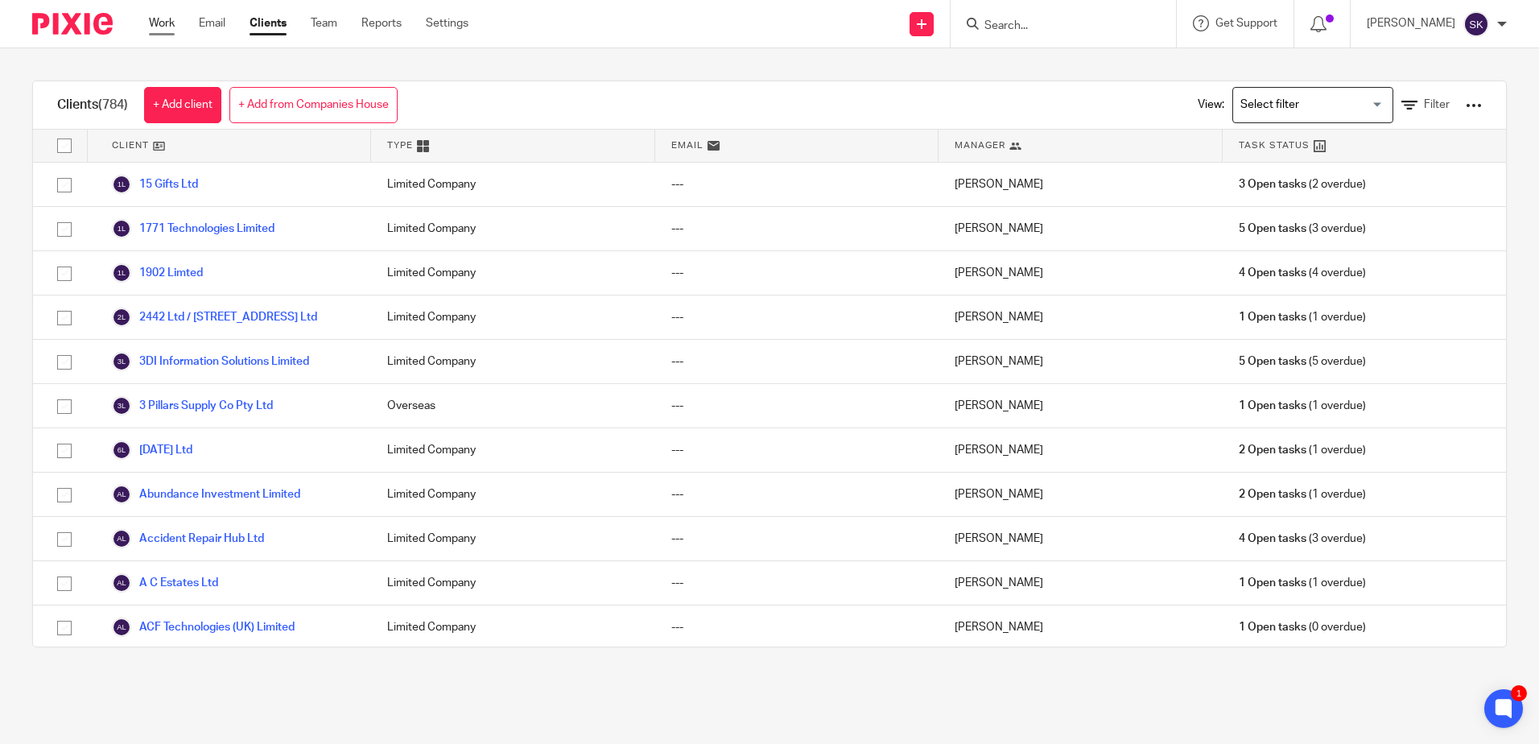
click at [164, 29] on link "Work" at bounding box center [162, 23] width 26 height 16
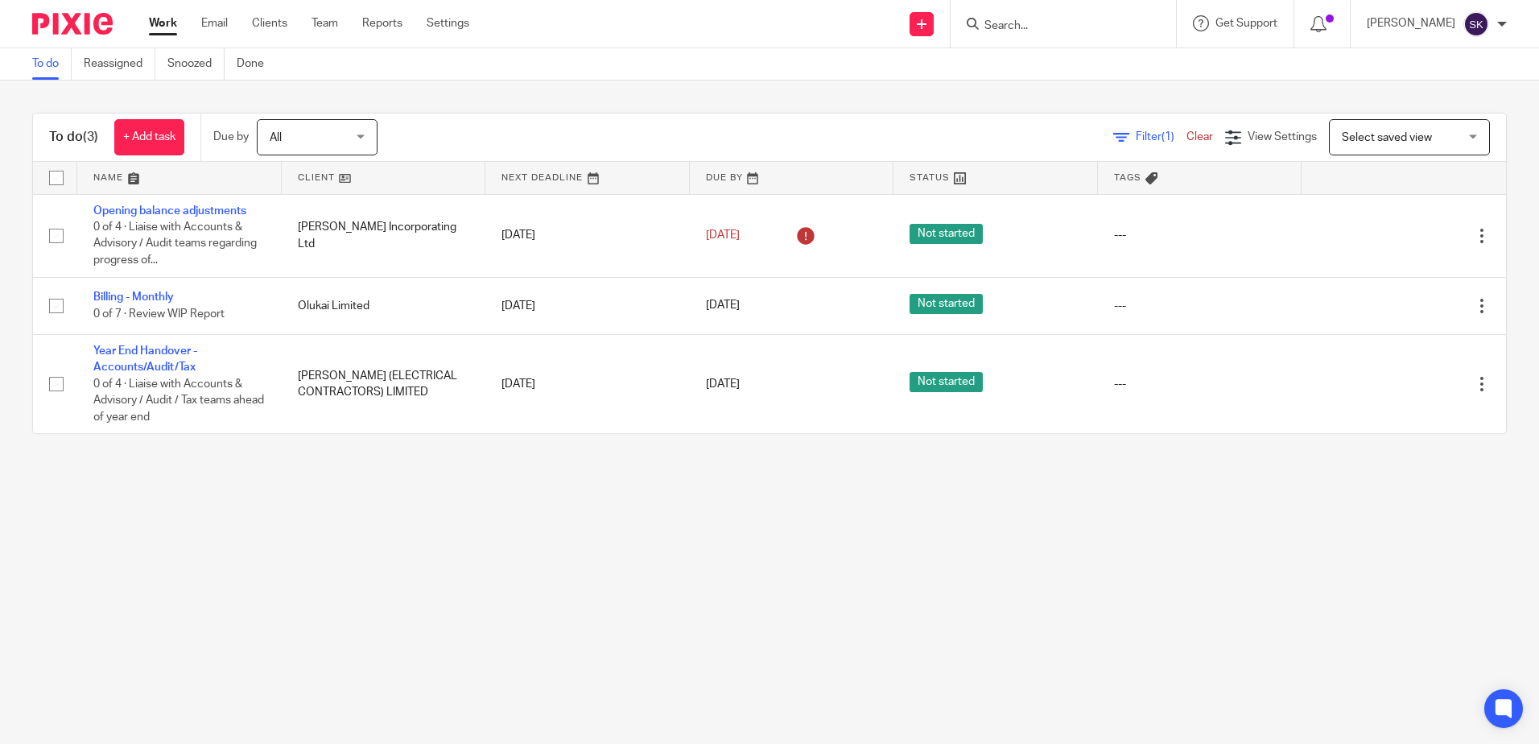
click at [349, 24] on ul "Work Email Clients Team Reports Settings" at bounding box center [321, 23] width 344 height 16
click at [336, 24] on link "Team" at bounding box center [324, 23] width 27 height 16
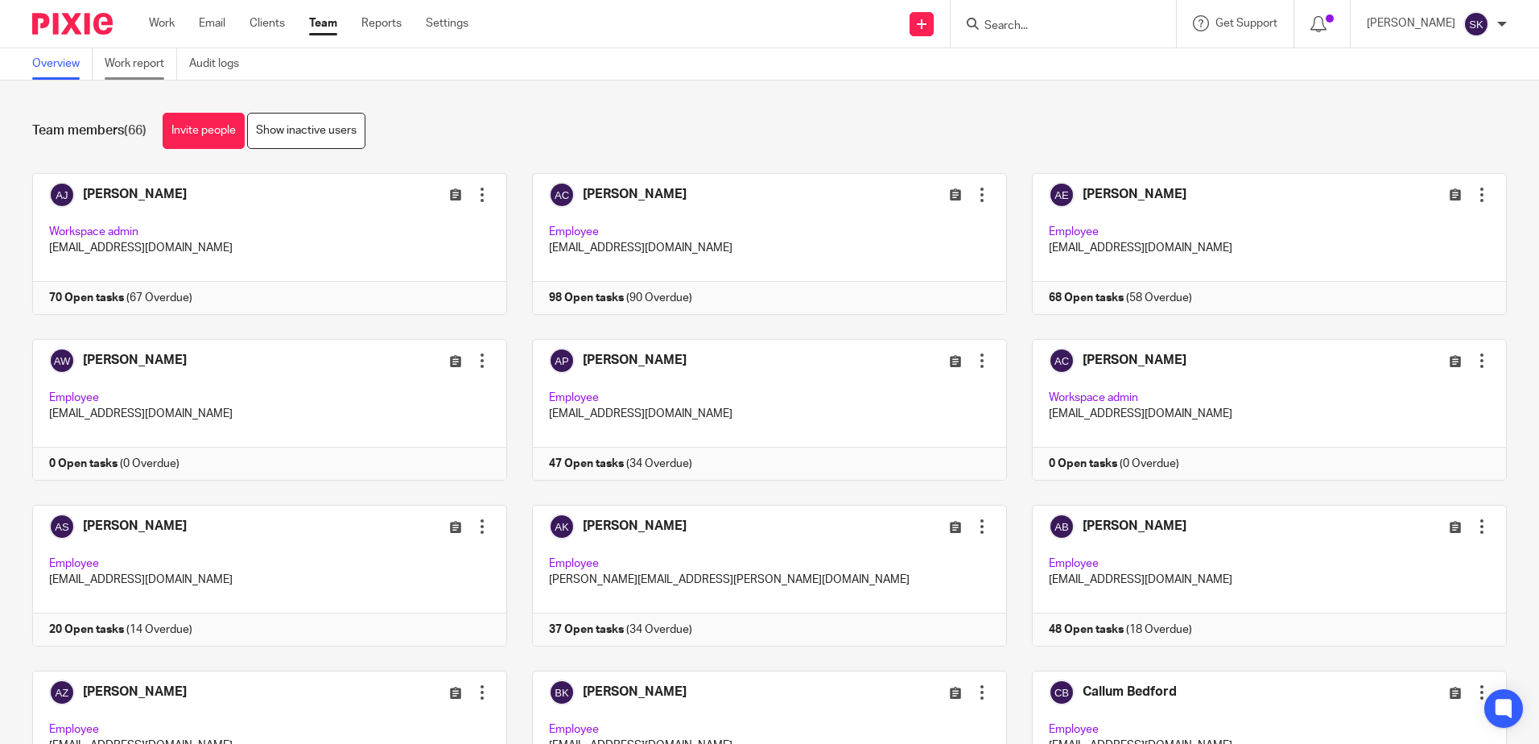
click at [146, 79] on link "Work report" at bounding box center [141, 63] width 72 height 31
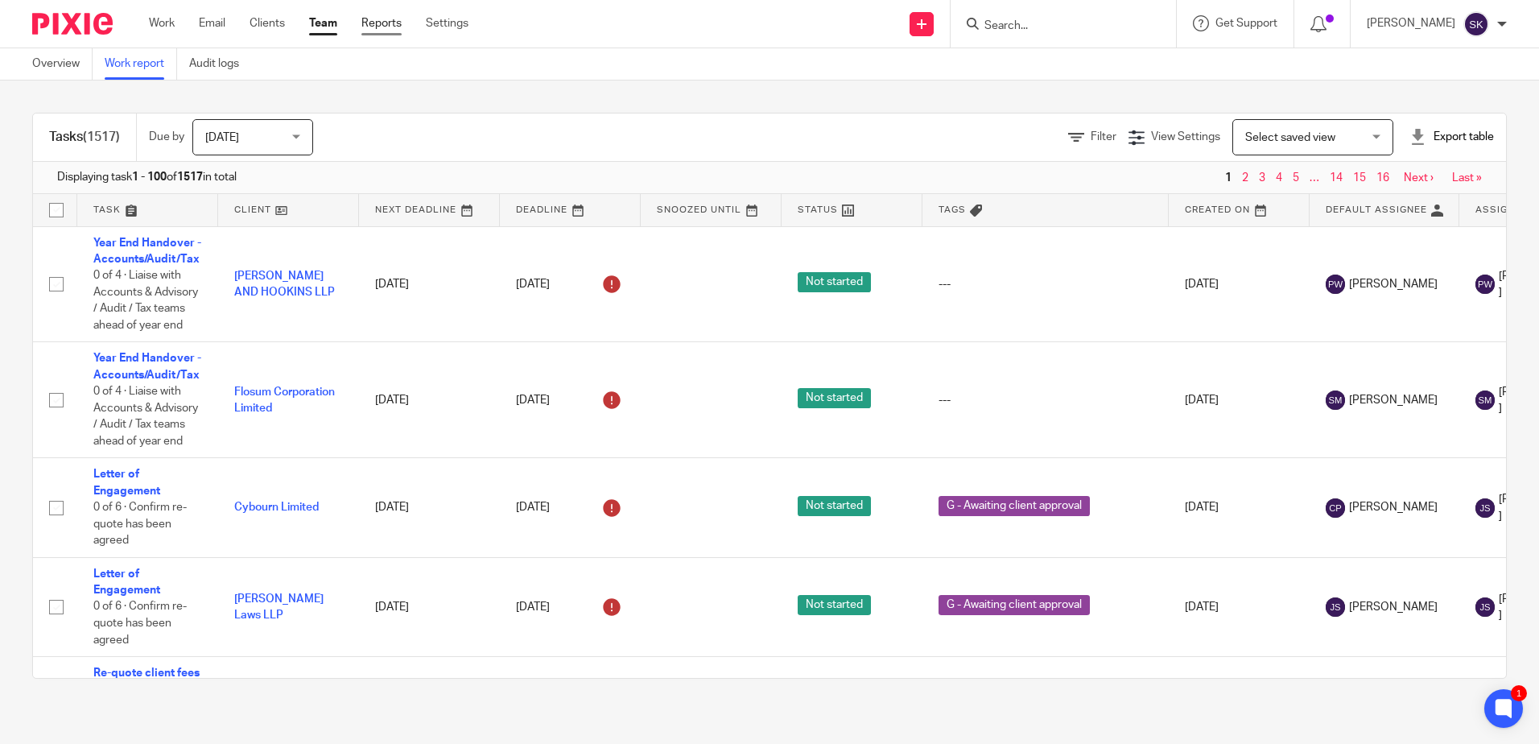
click at [389, 31] on link "Reports" at bounding box center [381, 23] width 40 height 16
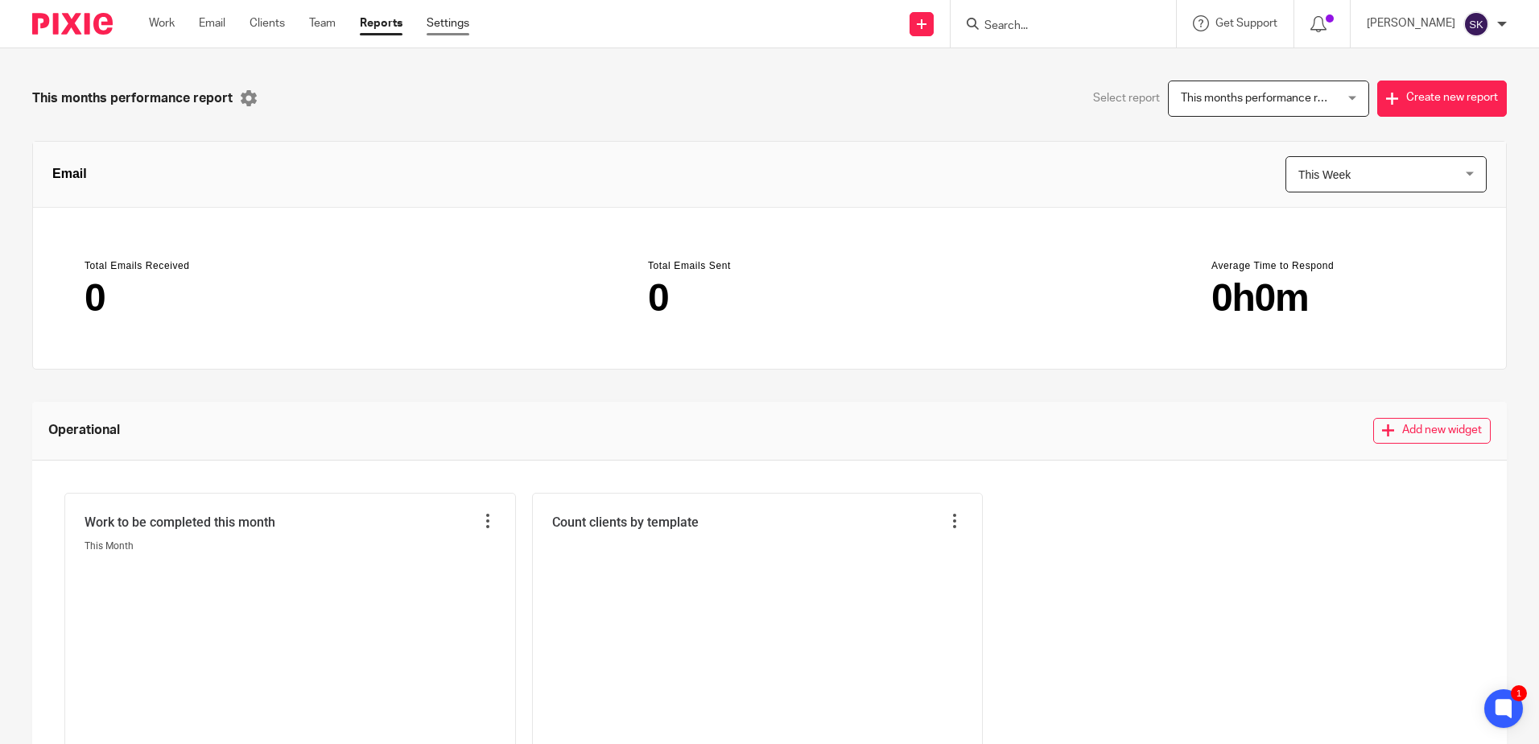
click at [448, 28] on link "Settings" at bounding box center [448, 23] width 43 height 16
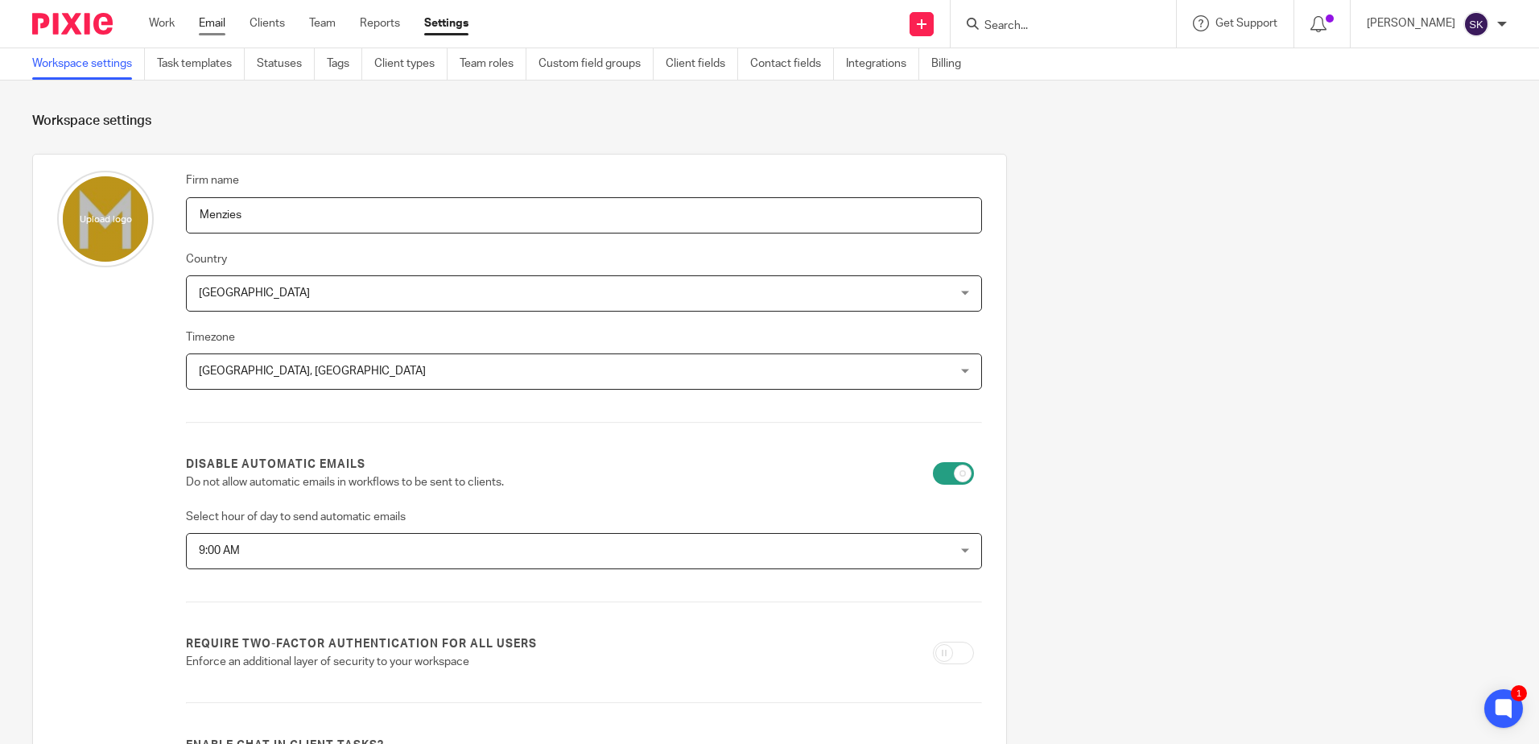
click at [203, 27] on link "Email" at bounding box center [212, 23] width 27 height 16
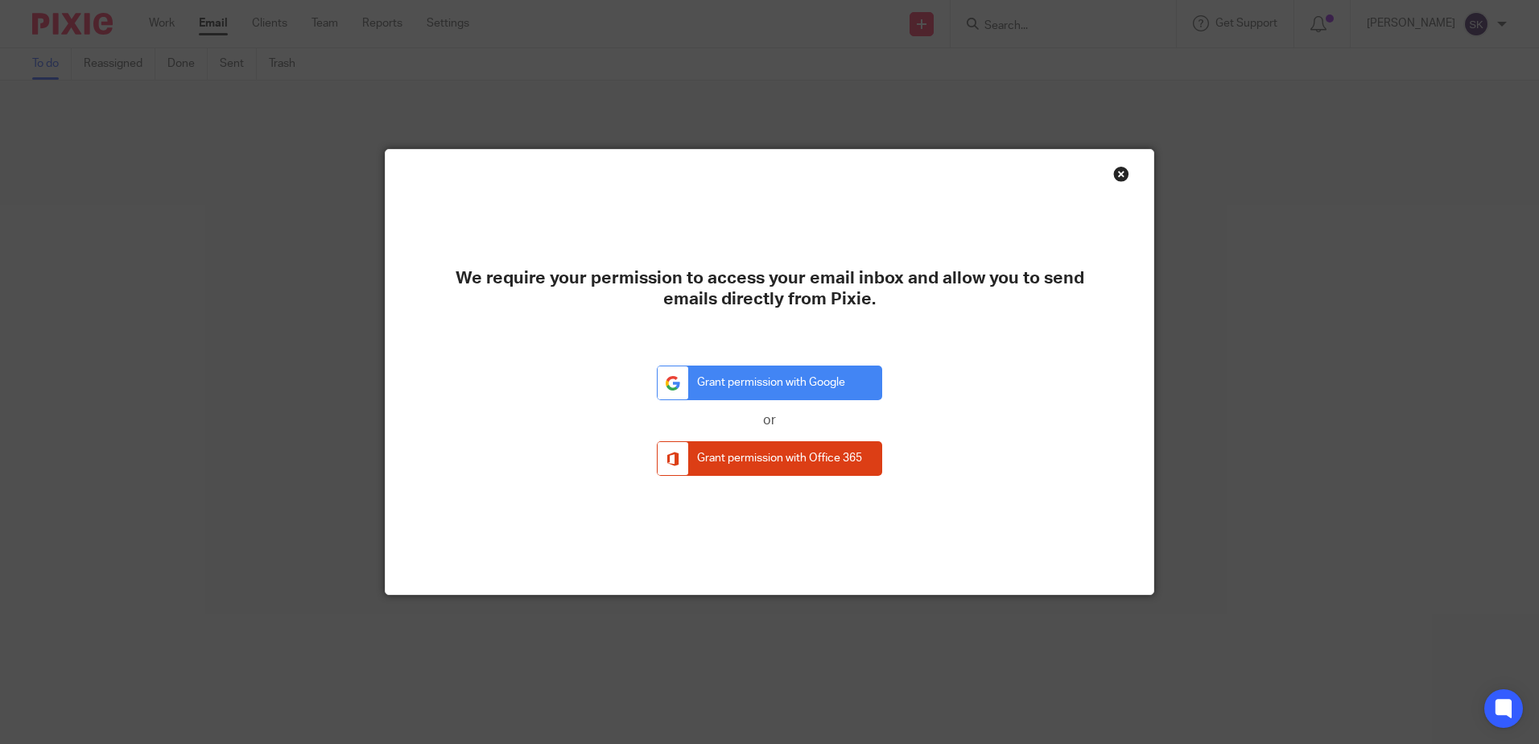
click at [1113, 175] on div "Close this dialog window" at bounding box center [1121, 174] width 16 height 16
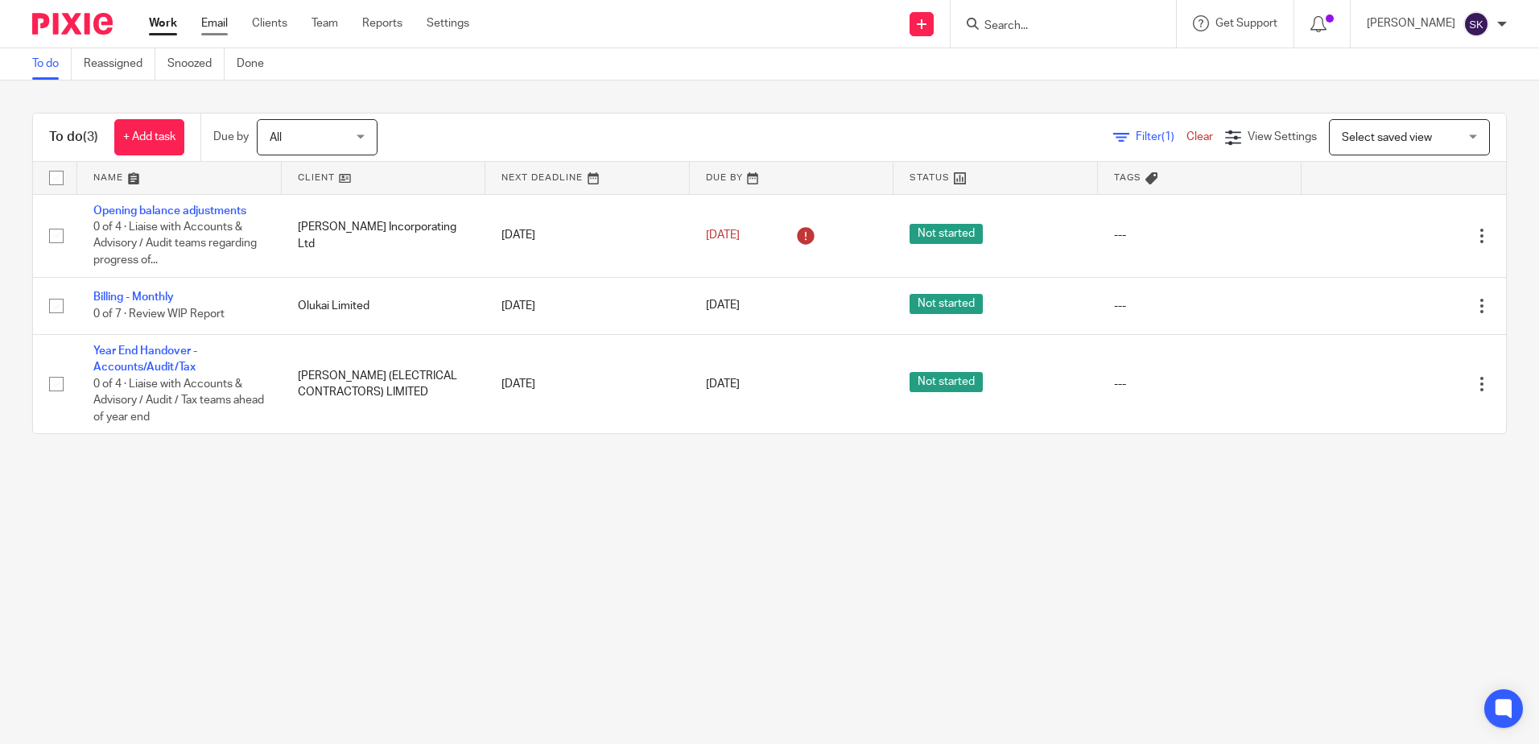
click at [223, 24] on link "Email" at bounding box center [214, 23] width 27 height 16
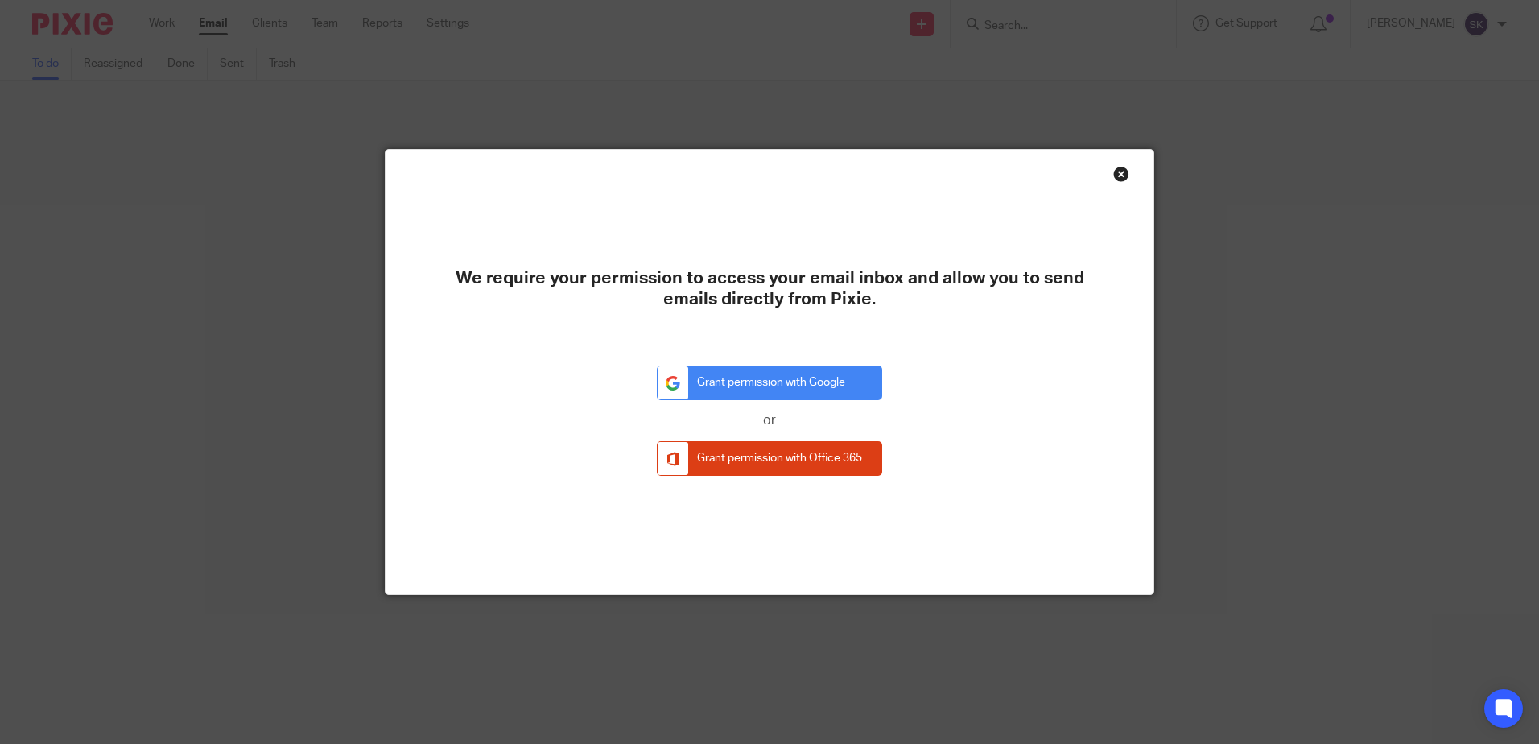
click at [1125, 183] on div "We require your permission to access your email inbox and allow you to send ema…" at bounding box center [770, 372] width 768 height 444
click at [1118, 170] on div "Close this dialog window" at bounding box center [1121, 174] width 16 height 16
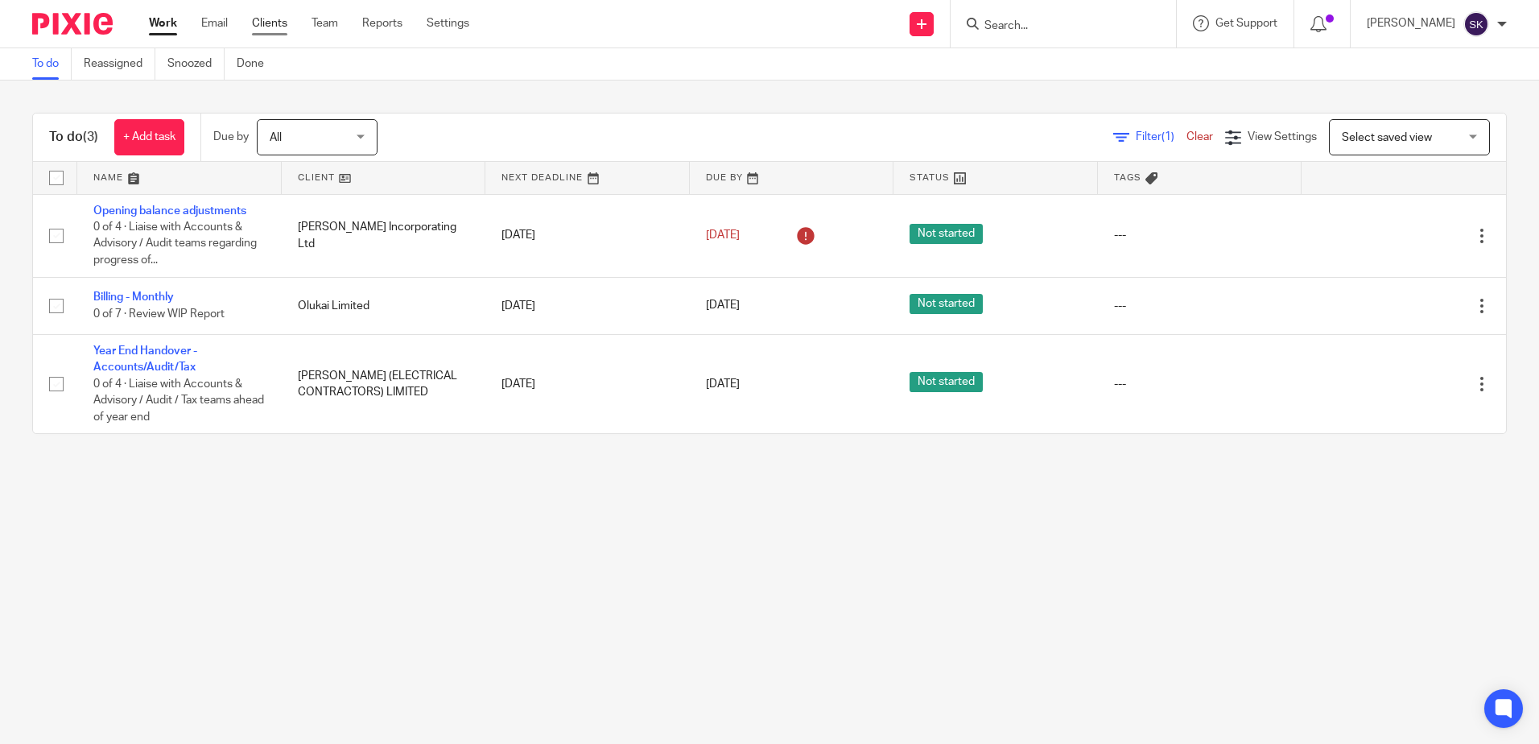
click at [272, 31] on link "Clients" at bounding box center [269, 23] width 35 height 16
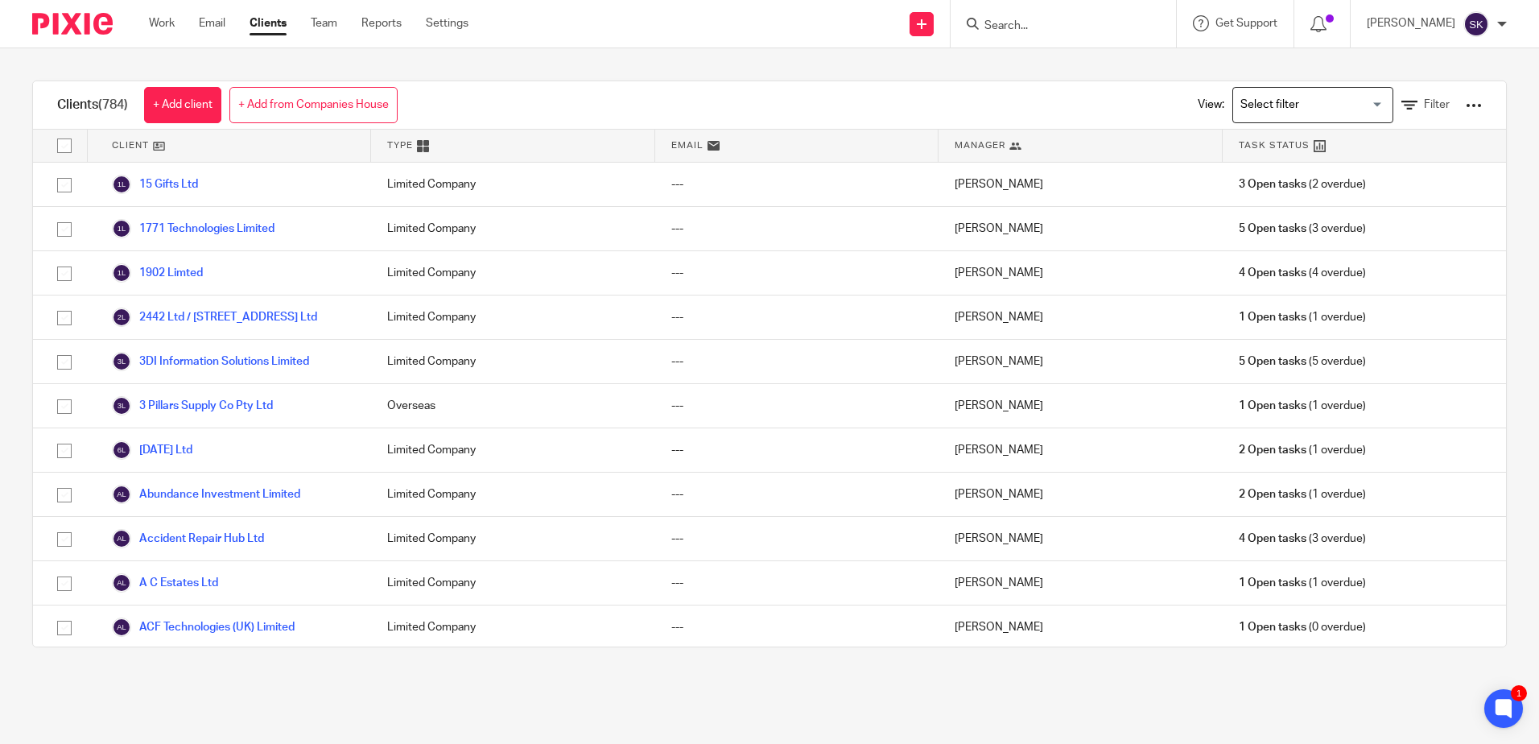
click at [331, 35] on div "Work Email Clients Team Reports Settings Work Email Clients Team Reports Settin…" at bounding box center [313, 23] width 360 height 47
click at [327, 22] on link "Team" at bounding box center [324, 23] width 27 height 16
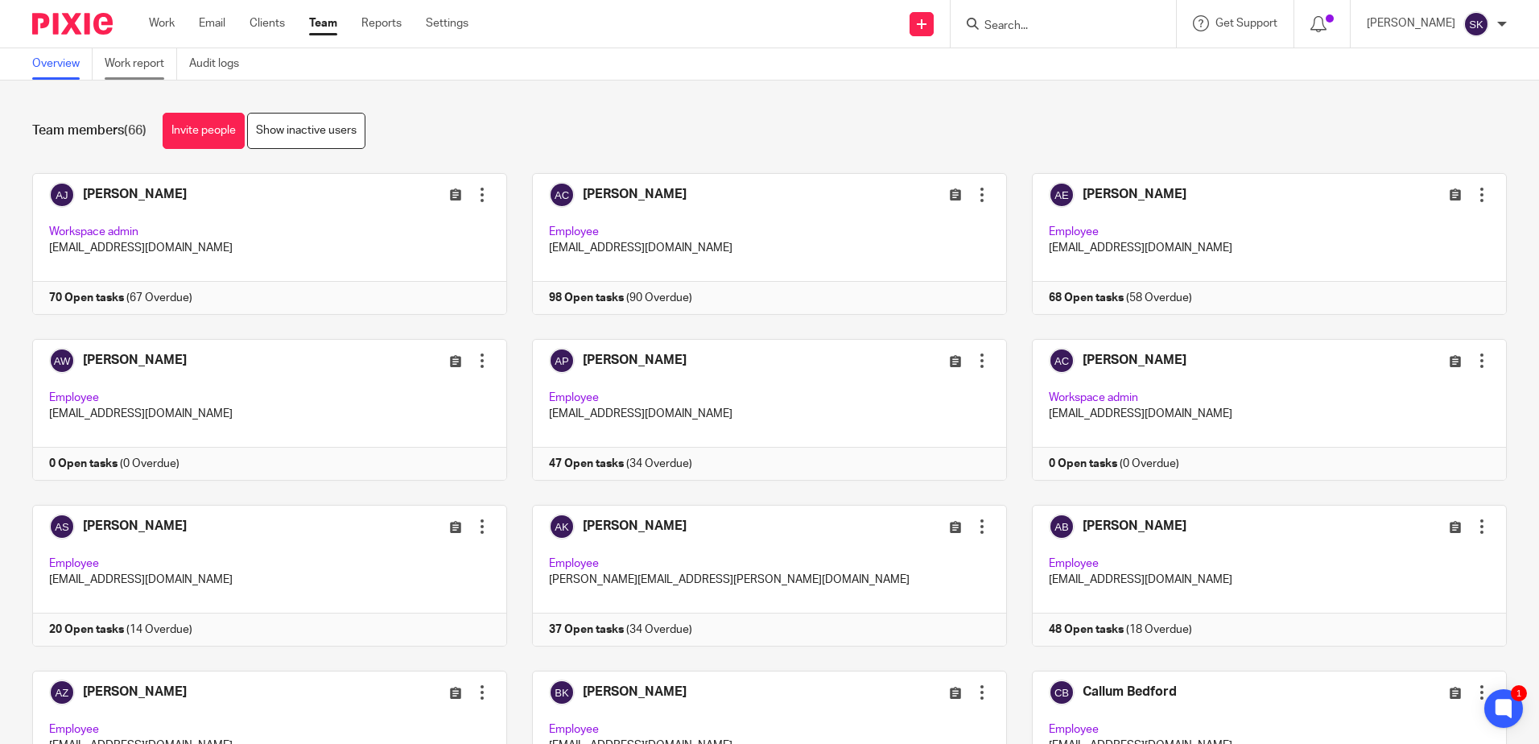
click at [146, 55] on link "Work report" at bounding box center [141, 63] width 72 height 31
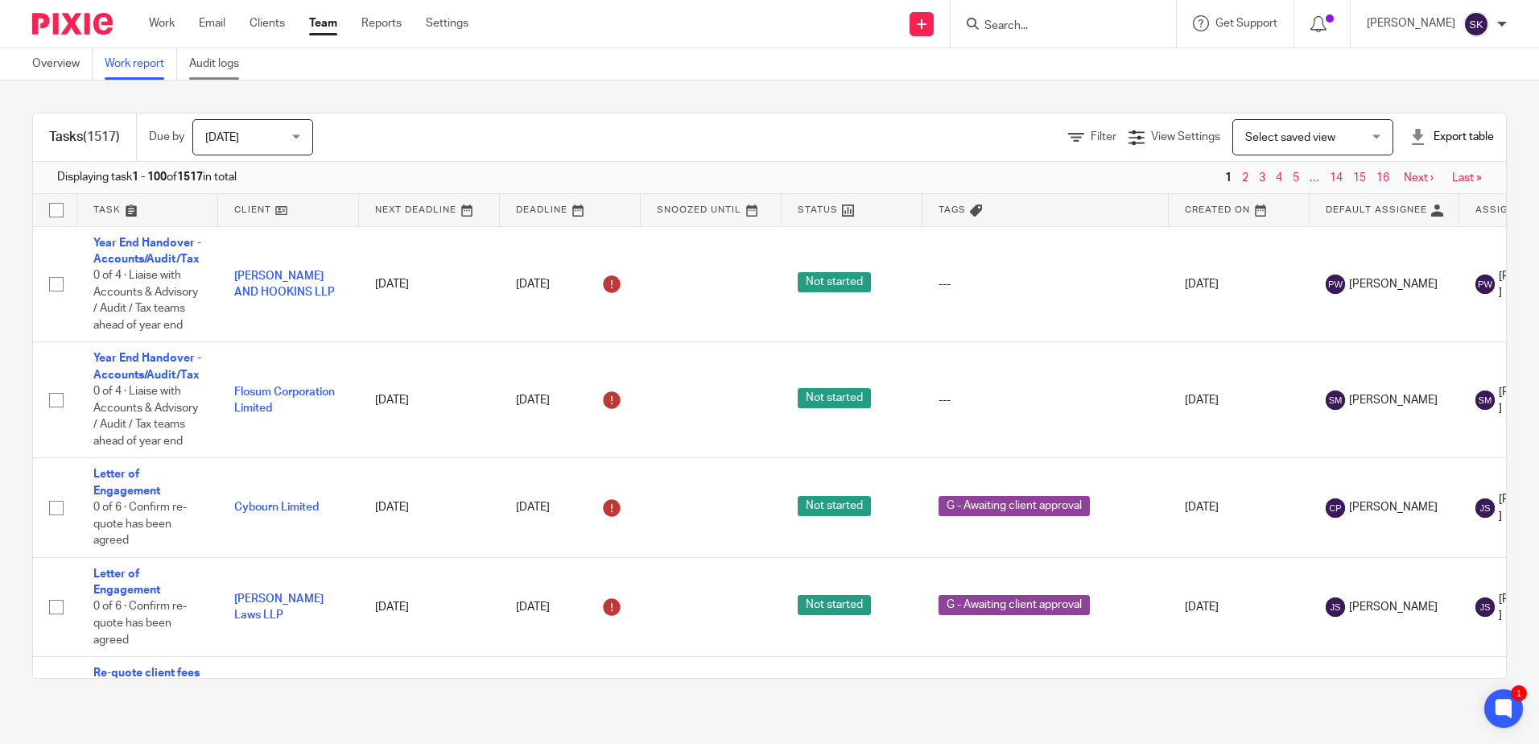
click at [224, 58] on link "Audit logs" at bounding box center [220, 63] width 62 height 31
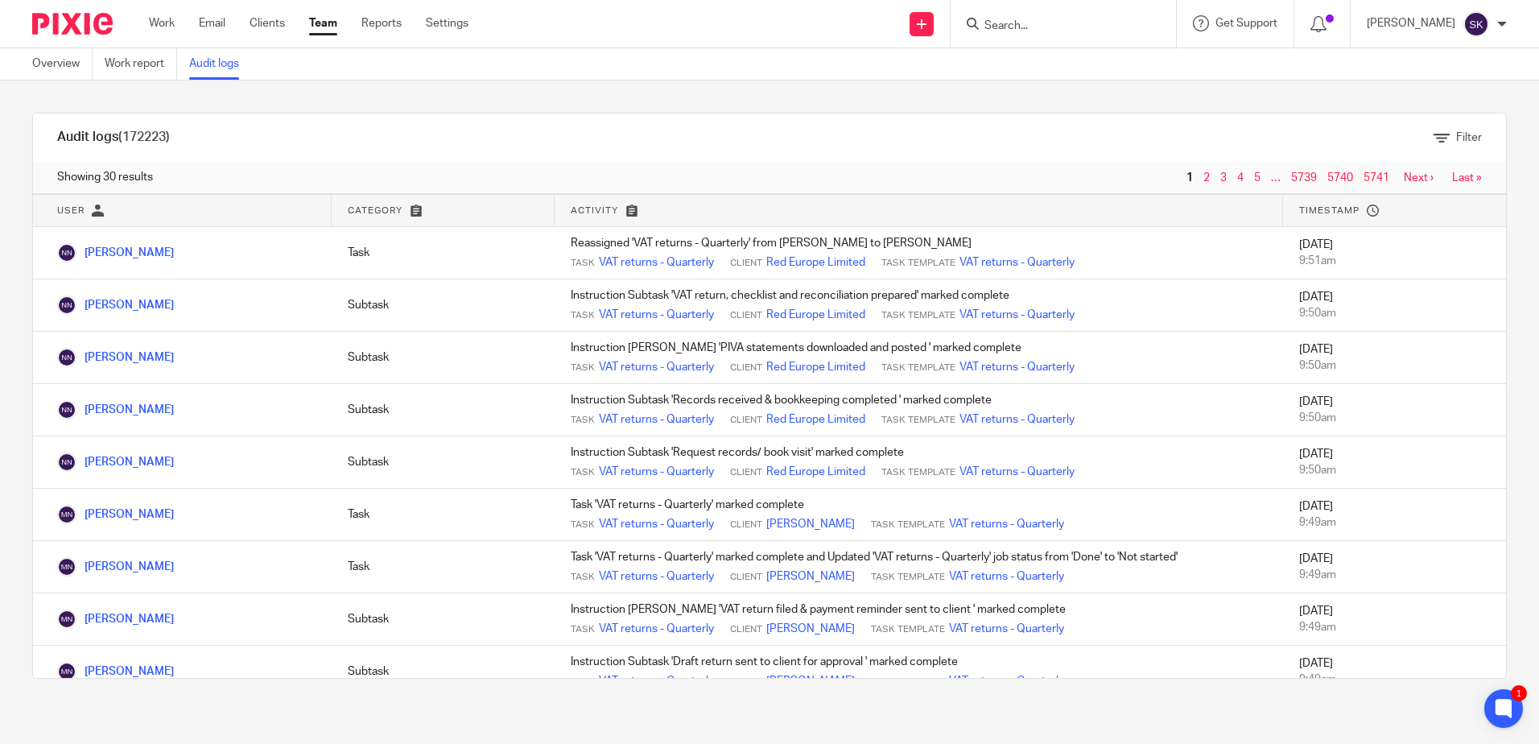
click at [76, 31] on img at bounding box center [72, 24] width 80 height 22
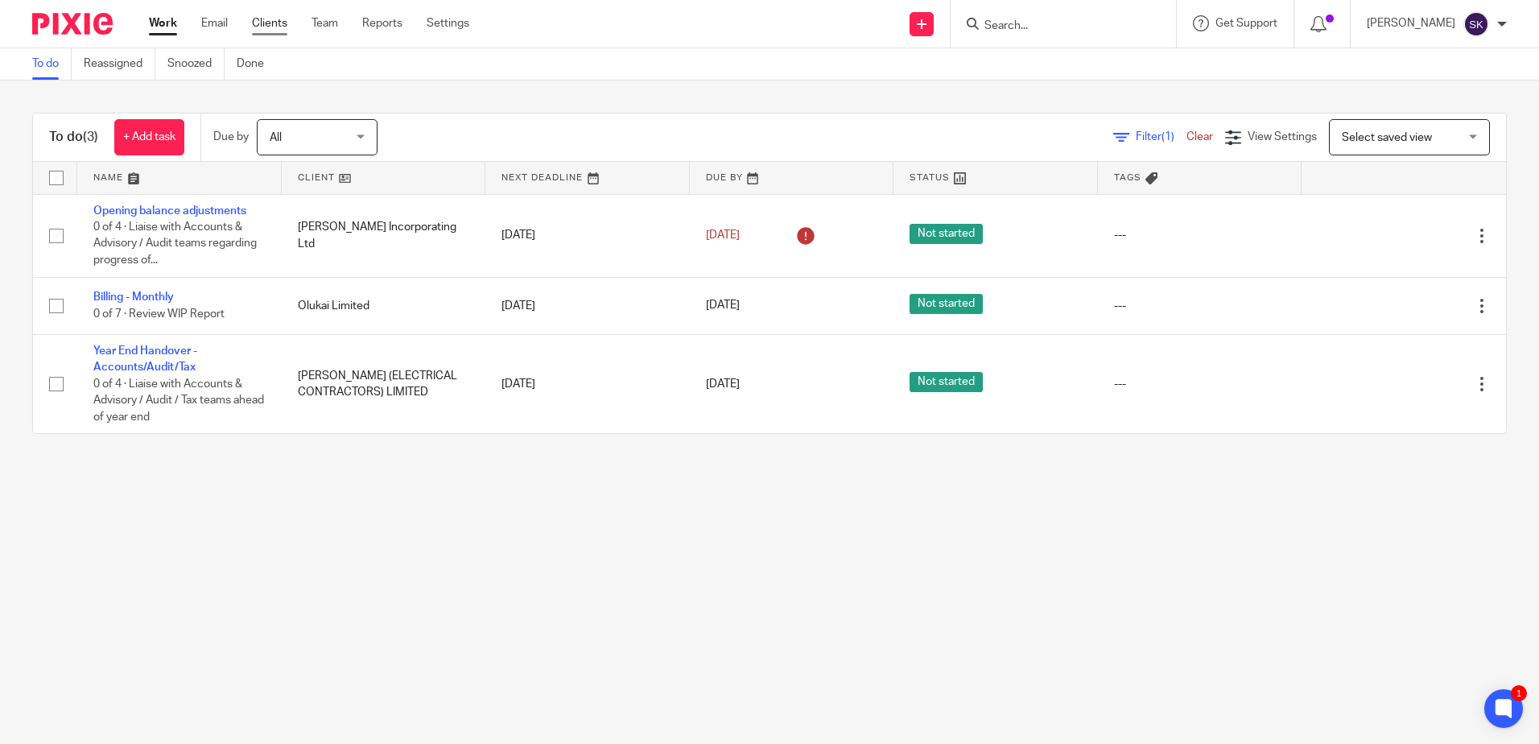
click at [274, 21] on link "Clients" at bounding box center [269, 23] width 35 height 16
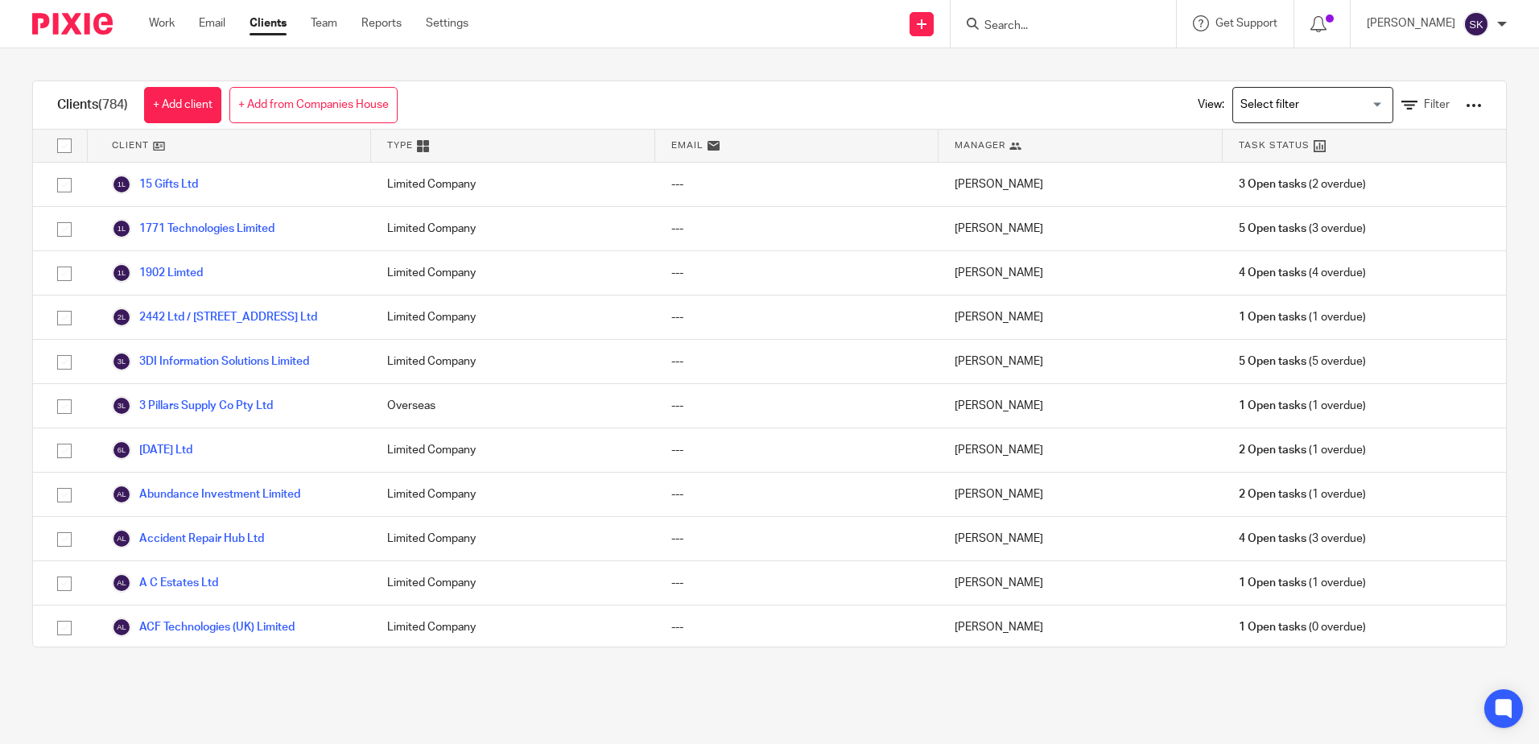
click at [1459, 102] on div "View: Loading... Filter" at bounding box center [1327, 104] width 357 height 47
click at [1458, 105] on div "View: Loading... Filter" at bounding box center [1327, 104] width 357 height 47
click at [1439, 105] on div "View: Loading... Filter" at bounding box center [1328, 104] width 308 height 47
click at [1466, 105] on div at bounding box center [1474, 105] width 16 height 16
click at [1297, 184] on link "Export clients to CSV file" at bounding box center [1344, 190] width 224 height 24
